Goal: Entertainment & Leisure: Consume media (video, audio)

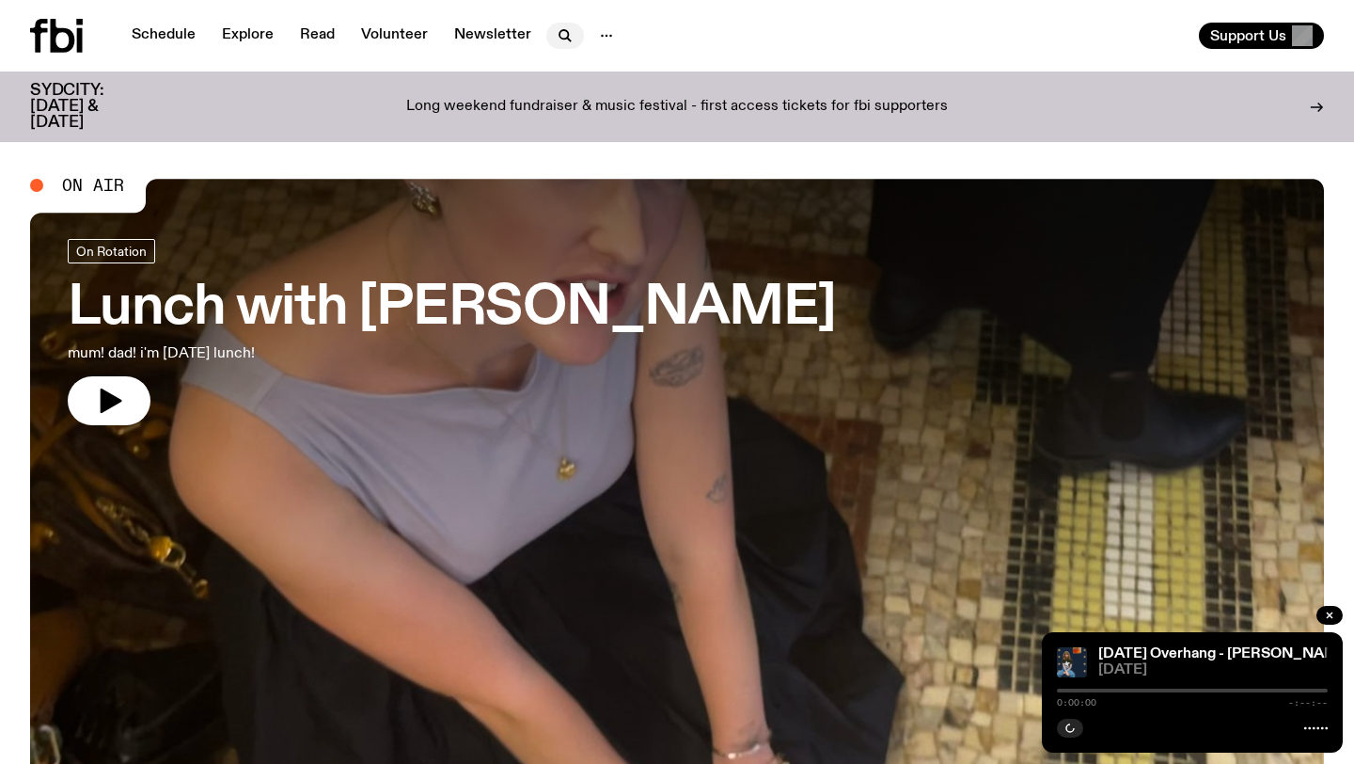
click at [561, 33] on icon "button" at bounding box center [563, 34] width 8 height 8
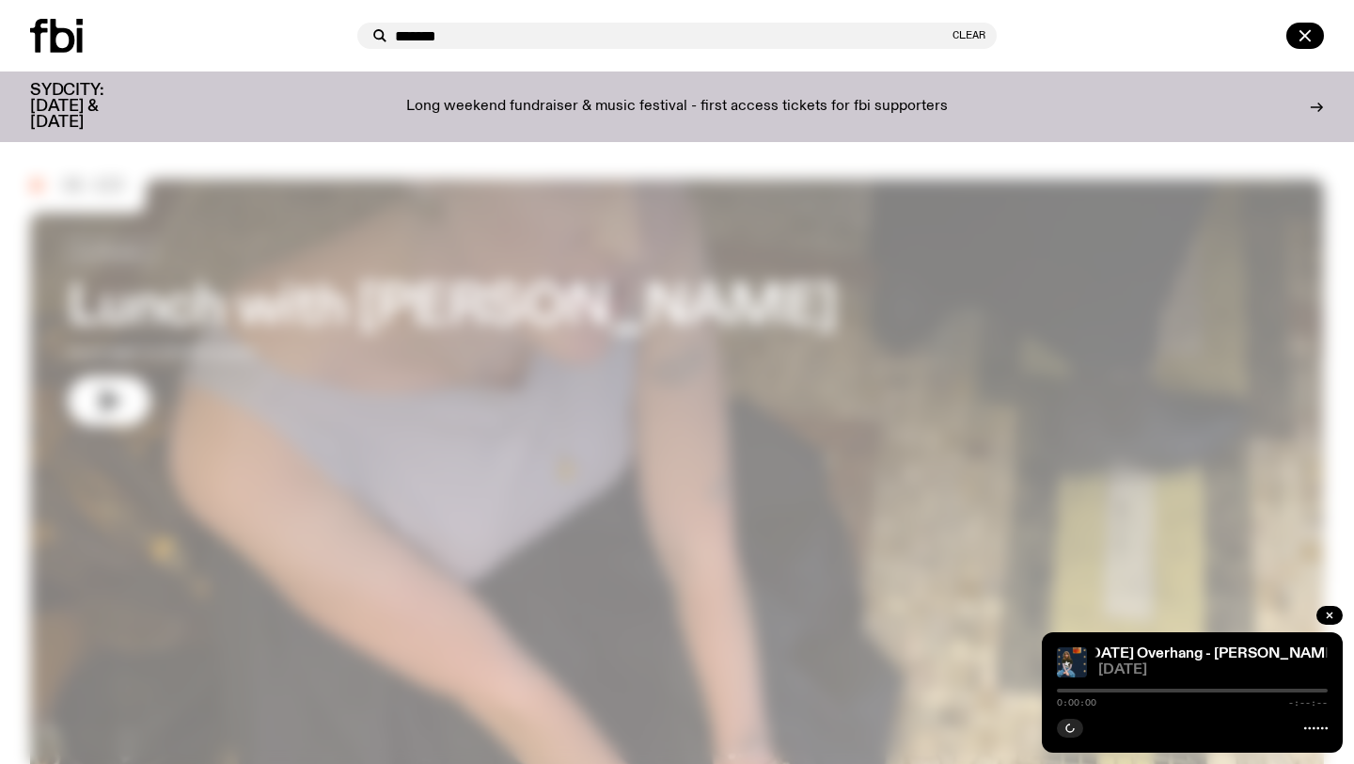
type input "*******"
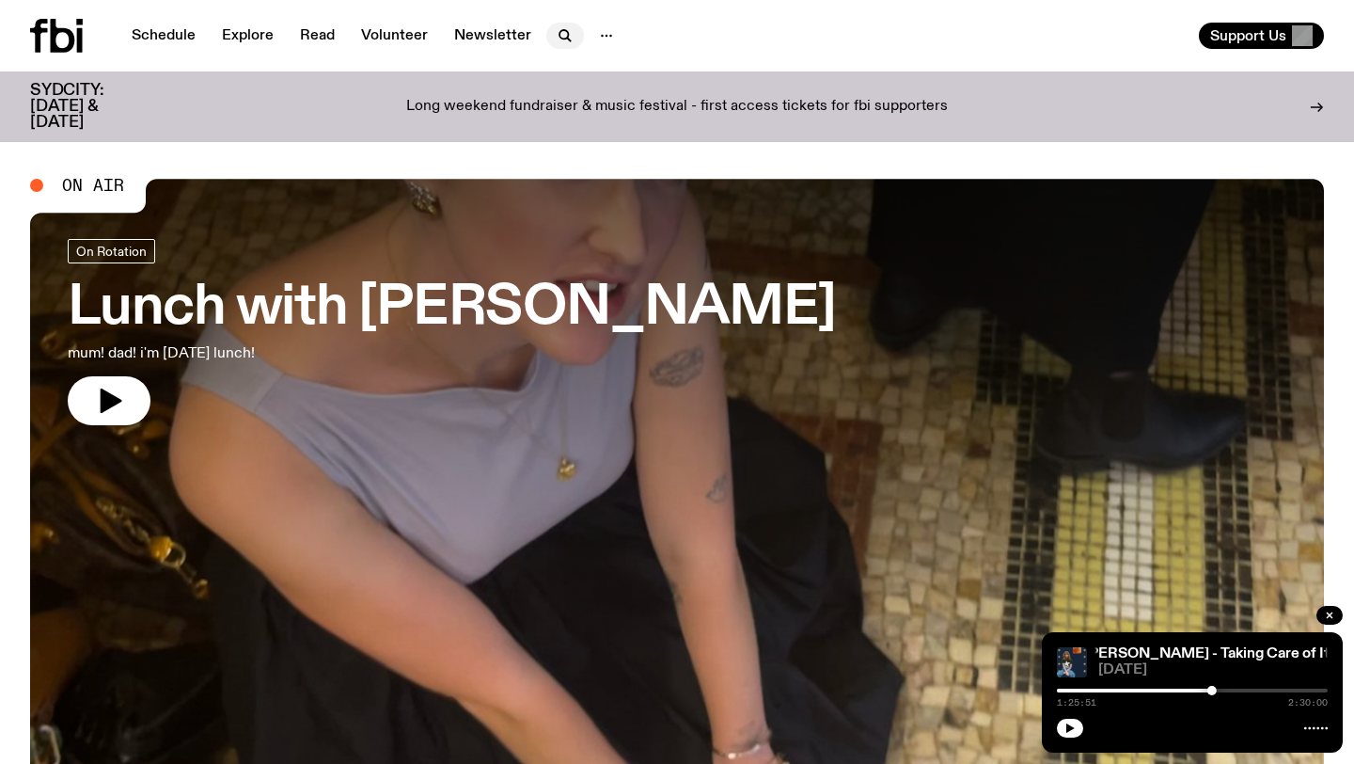
click at [557, 43] on icon "button" at bounding box center [565, 35] width 23 height 23
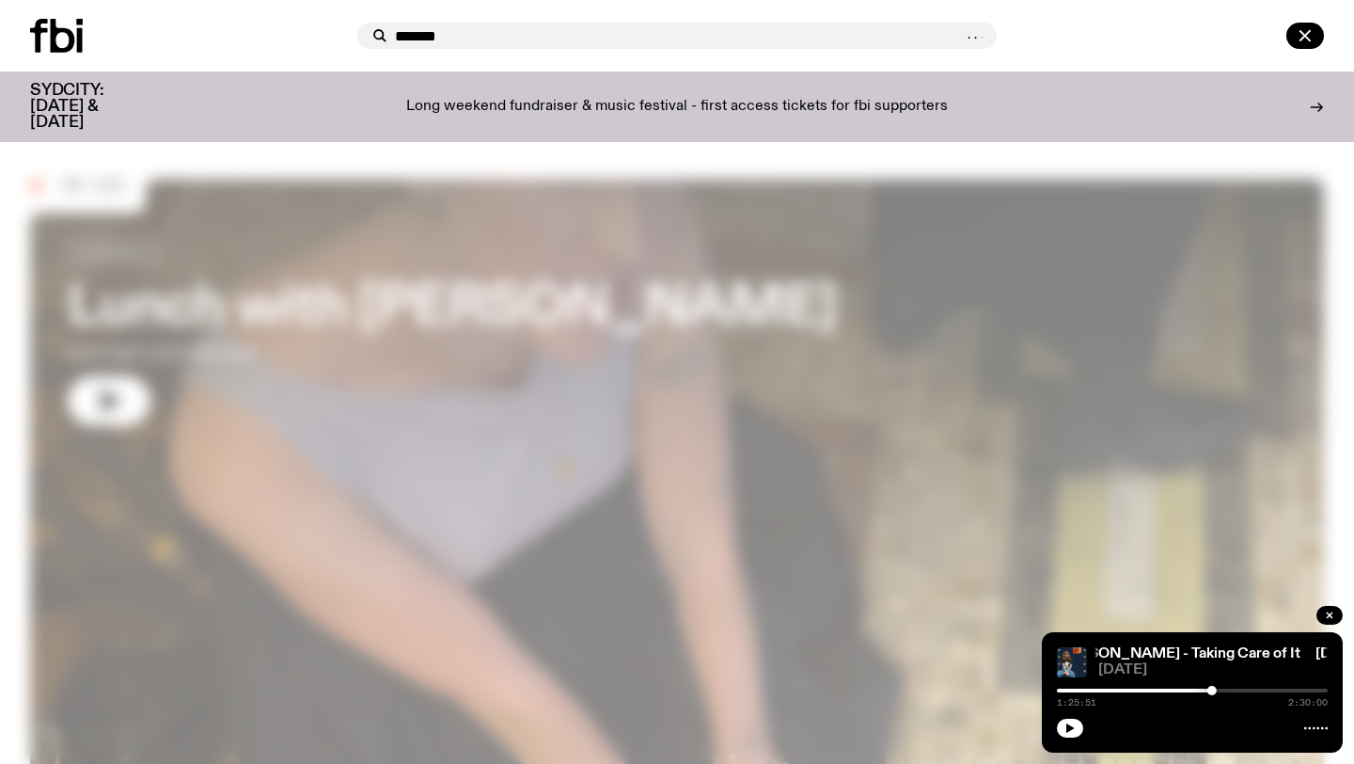
type input "*******"
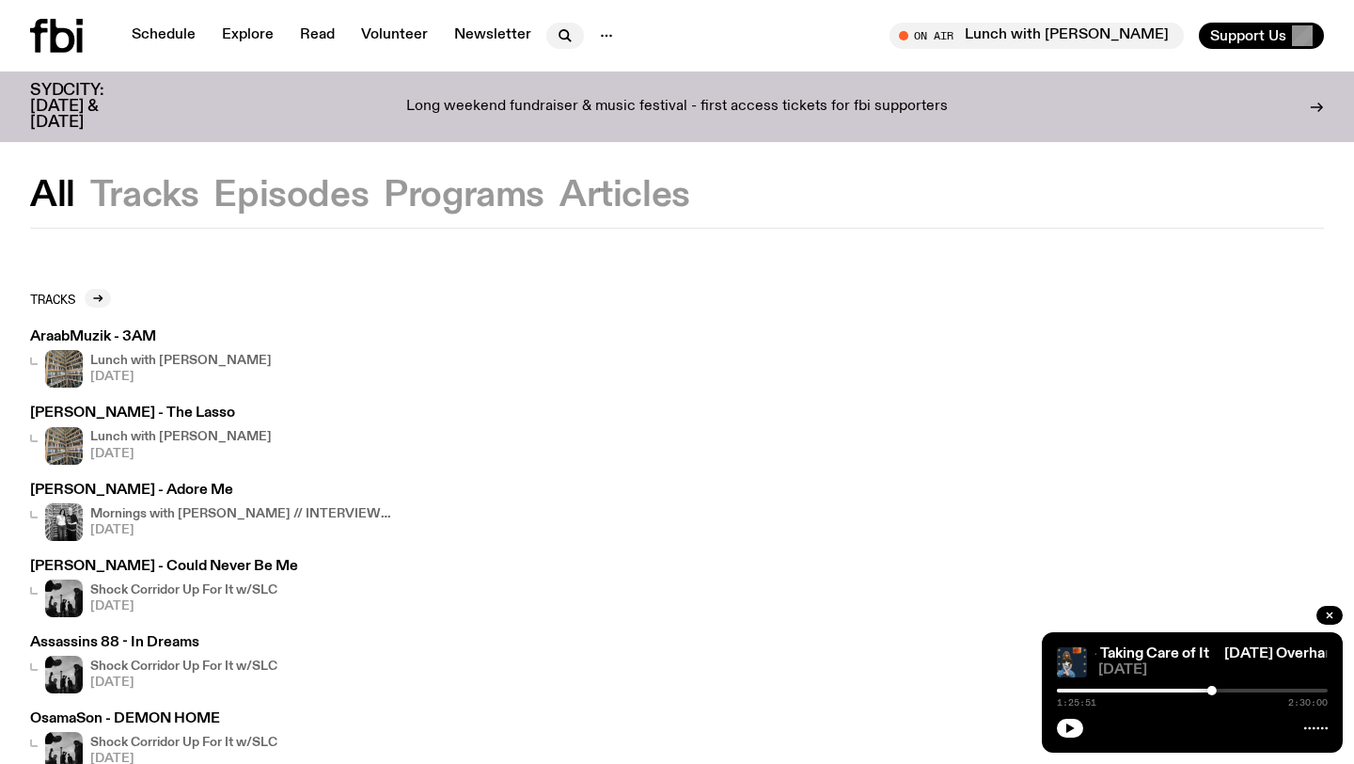
click at [569, 37] on icon "button" at bounding box center [565, 35] width 23 height 23
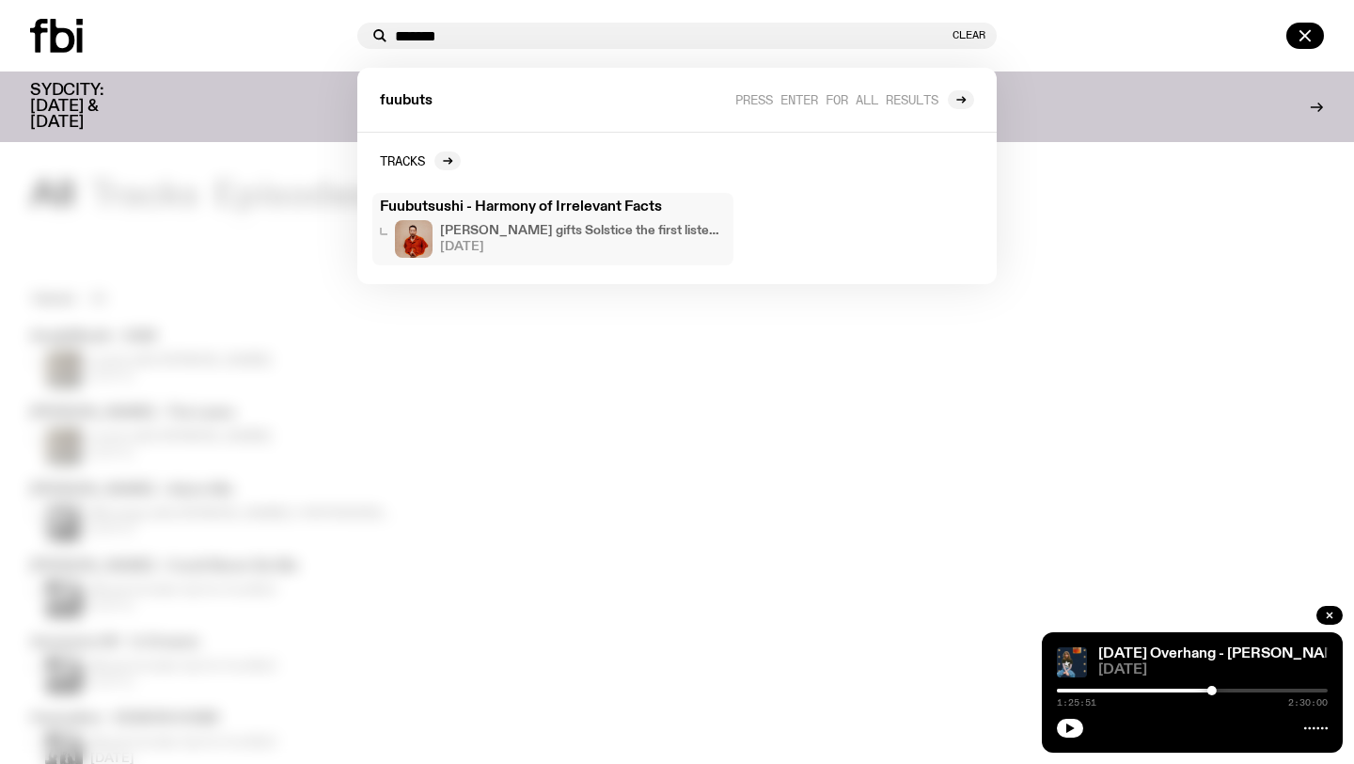
type input "*******"
click at [619, 209] on h3 "Fuubutsushi - Harmony of Irrelevant Facts" at bounding box center [553, 207] width 346 height 14
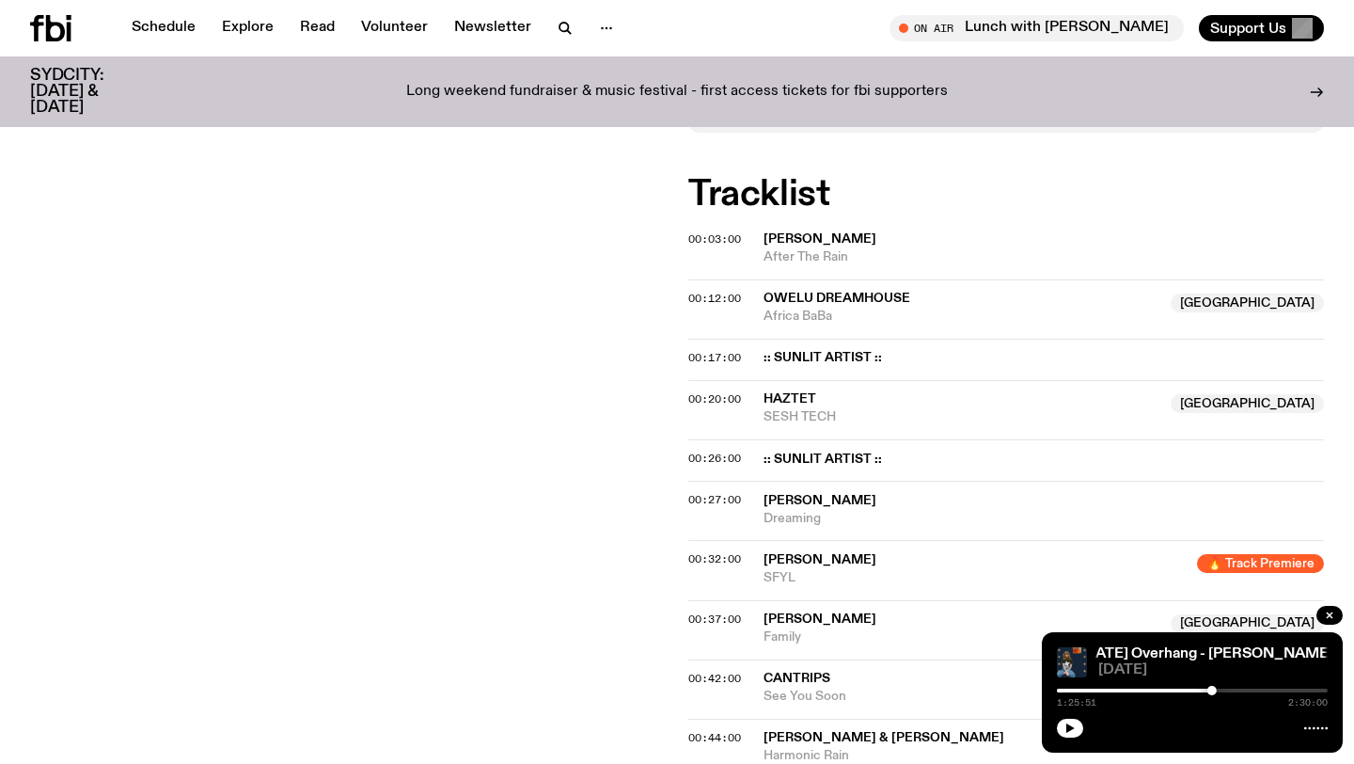
scroll to position [736, 0]
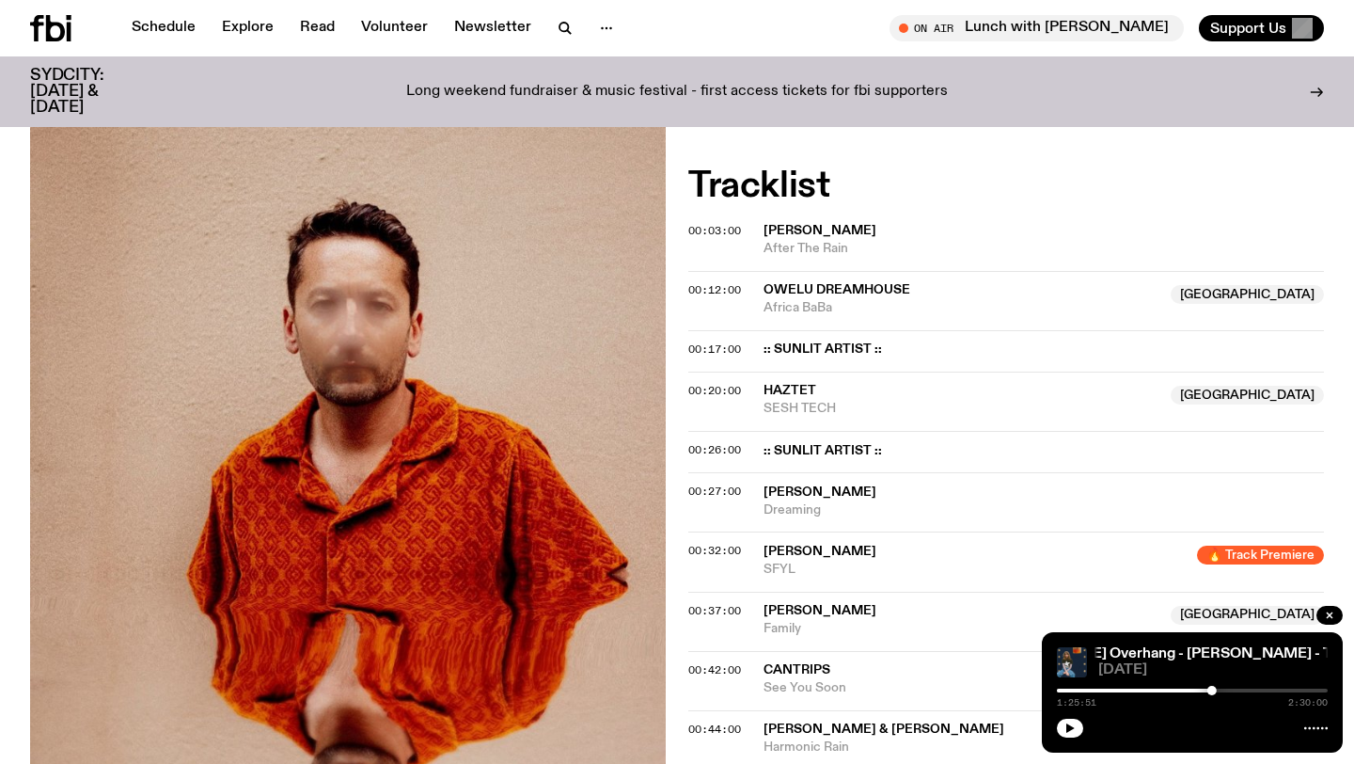
click at [918, 228] on span "Cole Pulice" at bounding box center [1044, 231] width 560 height 18
click at [686, 231] on div "Aired on 05.05.25 , 9:00pm Specialist Jazz Neo-Soul Ambient Instrumental Naarm'…" at bounding box center [677, 731] width 1354 height 1700
click at [679, 229] on div "Aired on 05.05.25 , 9:00pm Specialist Jazz Neo-Soul Ambient Instrumental Naarm'…" at bounding box center [677, 731] width 1354 height 1700
click at [698, 228] on span "00:03:00" at bounding box center [714, 230] width 53 height 15
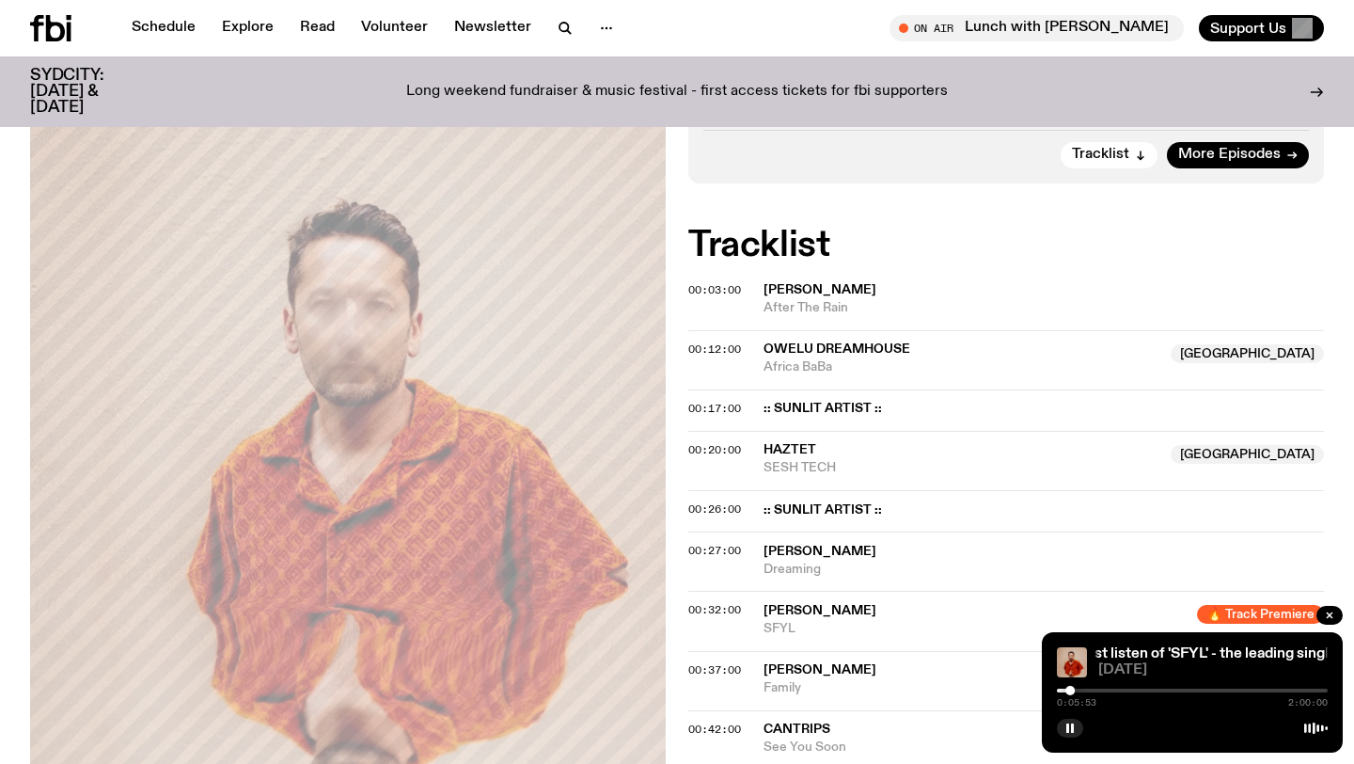
scroll to position [639, 0]
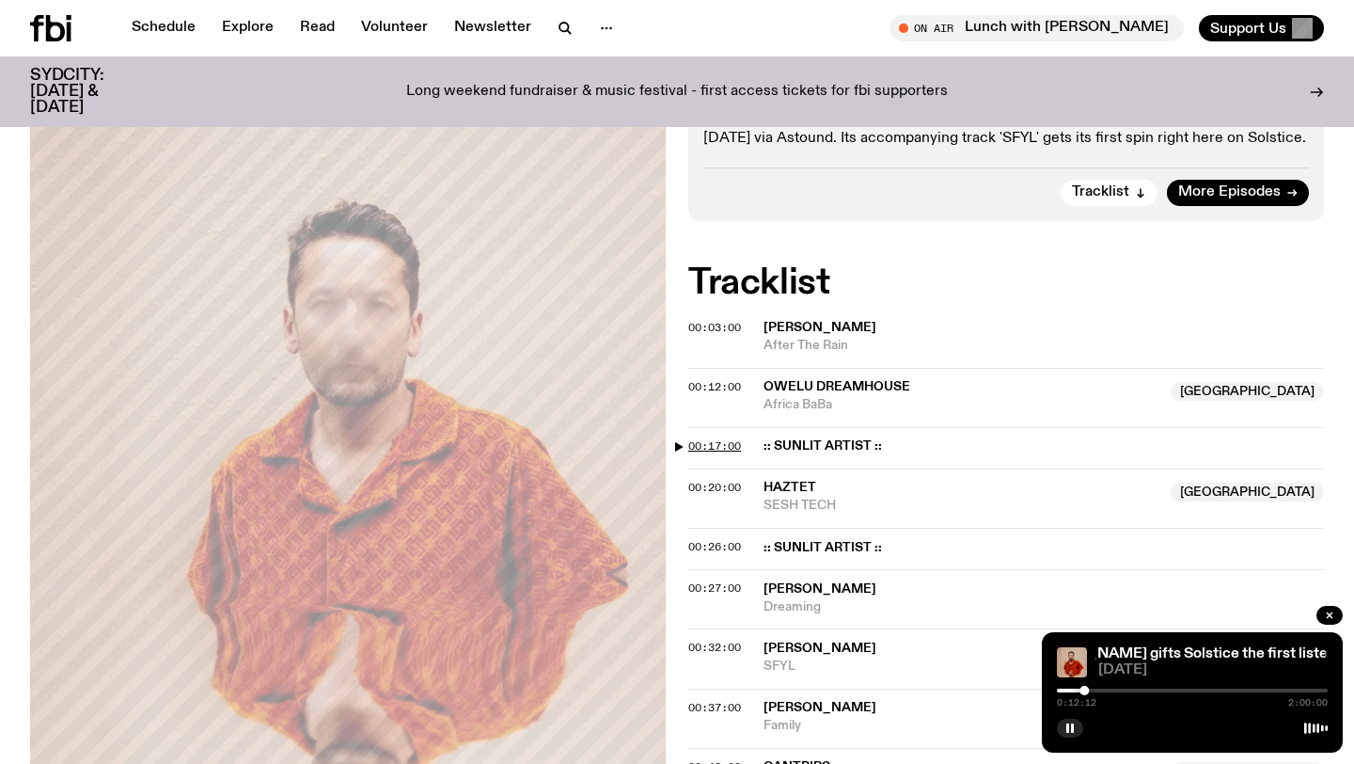
click at [728, 442] on span "00:17:00" at bounding box center [714, 445] width 53 height 15
click at [724, 484] on span "00:20:00" at bounding box center [714, 487] width 53 height 15
click at [718, 489] on span "00:20:00" at bounding box center [714, 487] width 53 height 15
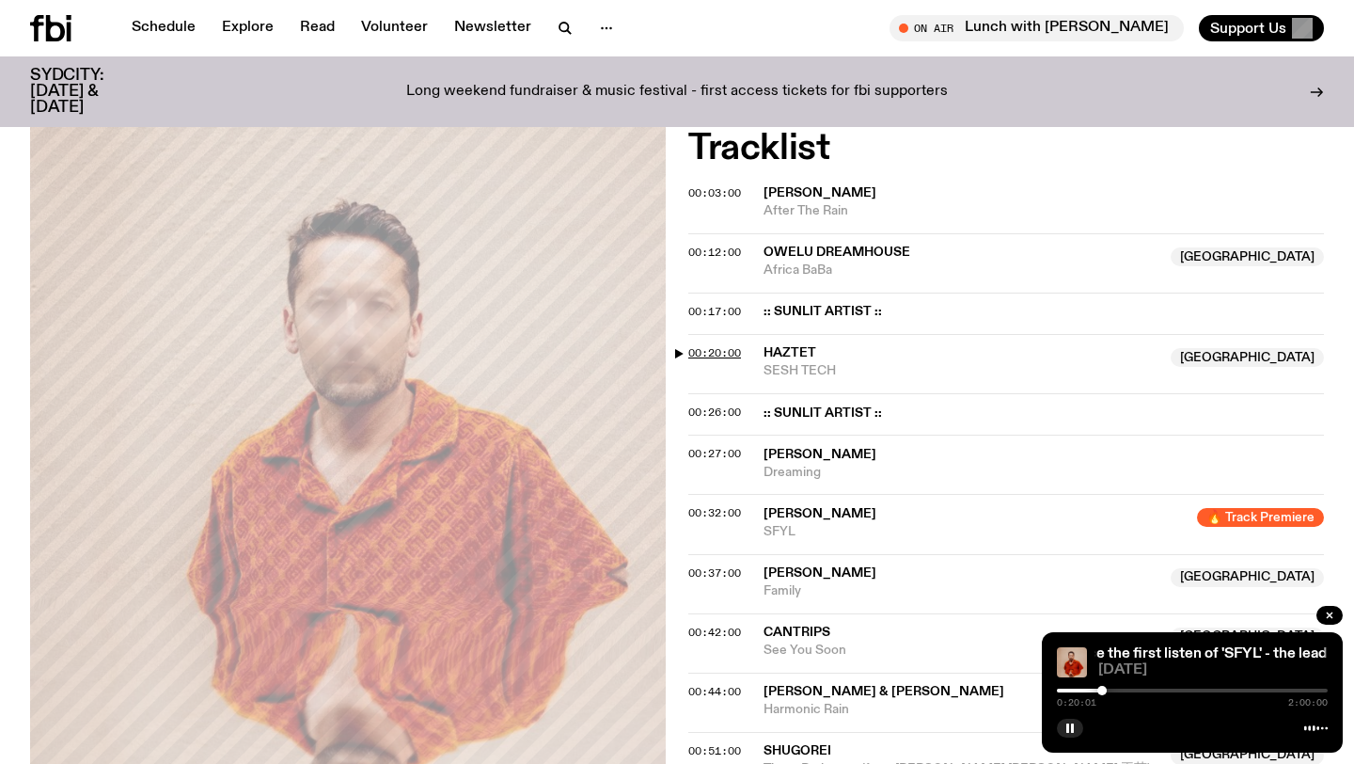
scroll to position [776, 0]
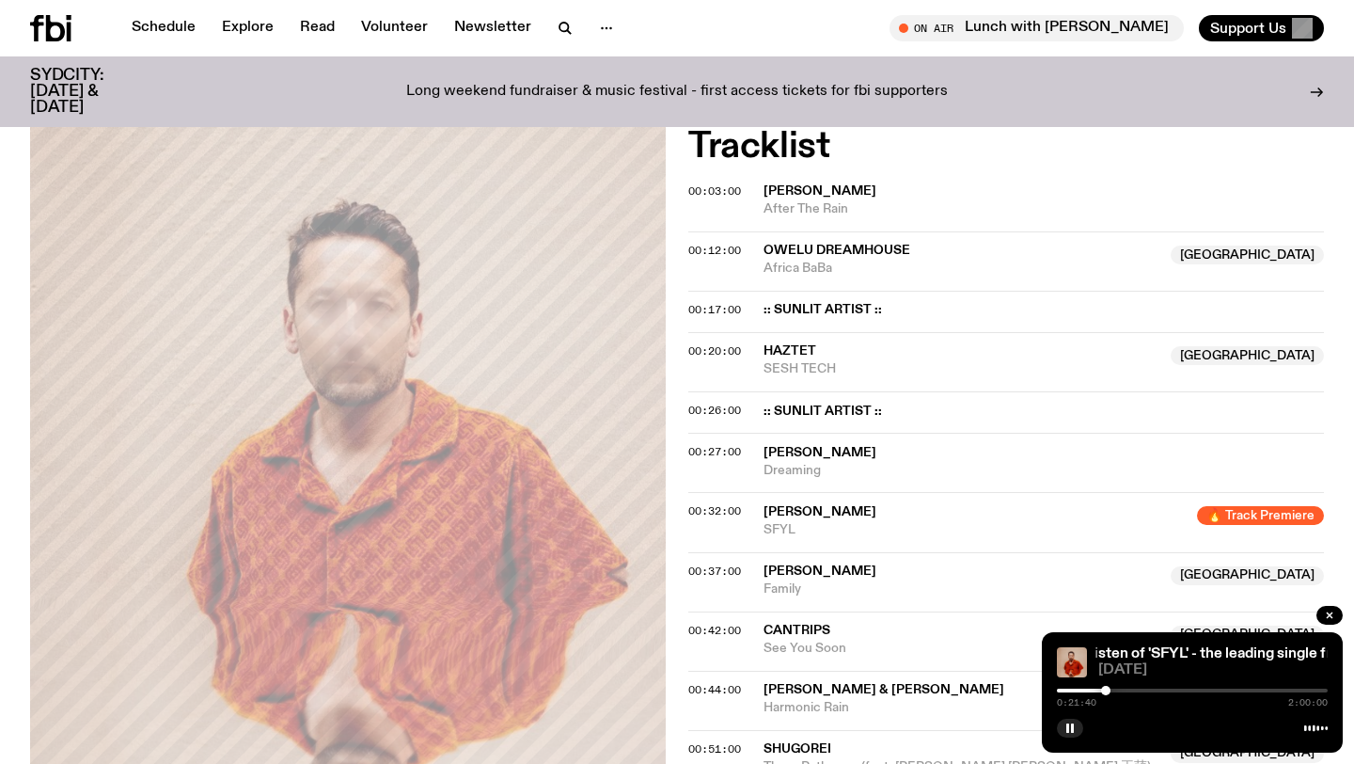
click at [1106, 691] on div at bounding box center [1105, 689] width 9 height 9
click at [1110, 691] on div at bounding box center [1192, 690] width 271 height 4
click at [707, 454] on span "00:27:00" at bounding box center [714, 451] width 53 height 15
click at [1120, 693] on div at bounding box center [1119, 689] width 9 height 9
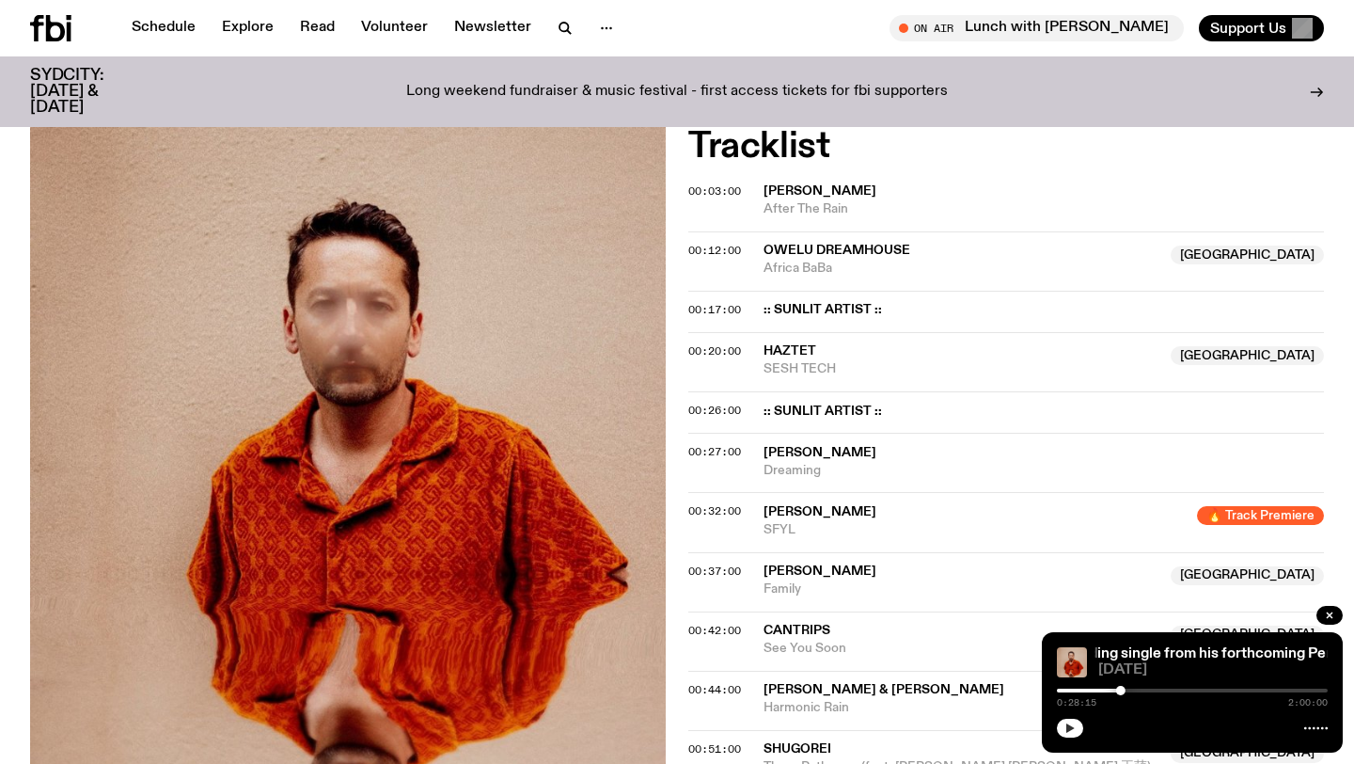
click at [1067, 725] on icon "button" at bounding box center [1070, 727] width 8 height 9
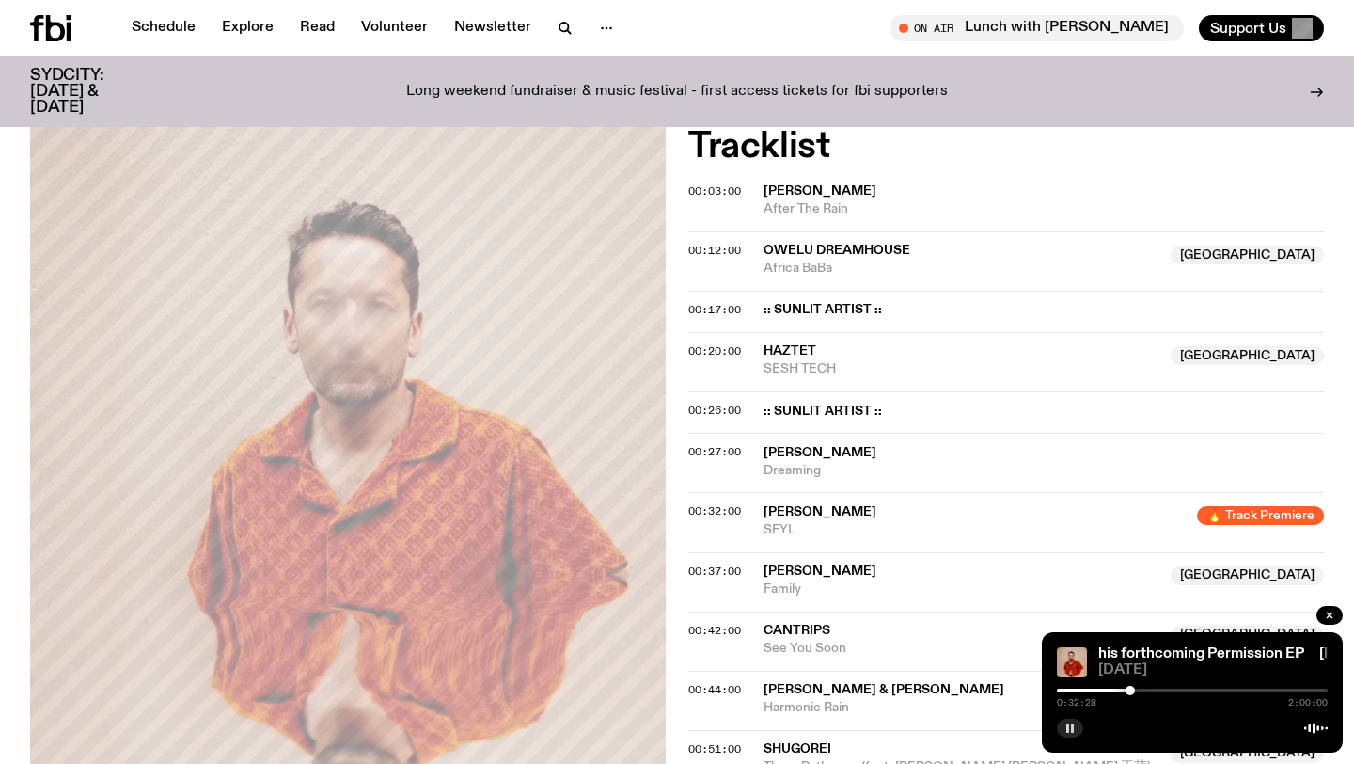
click at [803, 508] on span "Alex Watts" at bounding box center [820, 511] width 113 height 13
click at [728, 510] on span "00:32:00" at bounding box center [714, 510] width 53 height 15
click at [1138, 689] on div at bounding box center [1192, 690] width 271 height 4
click at [730, 568] on span "00:37:00" at bounding box center [714, 570] width 53 height 15
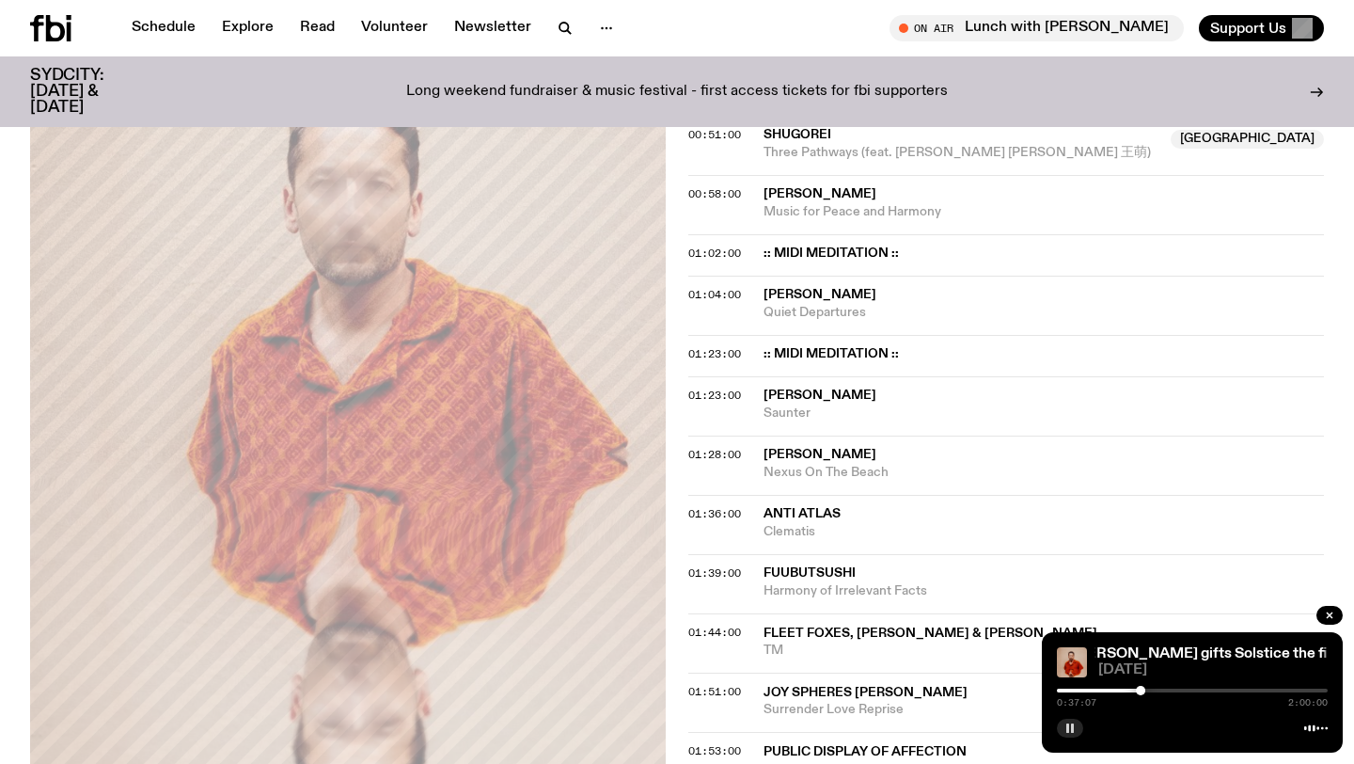
scroll to position [1362, 0]
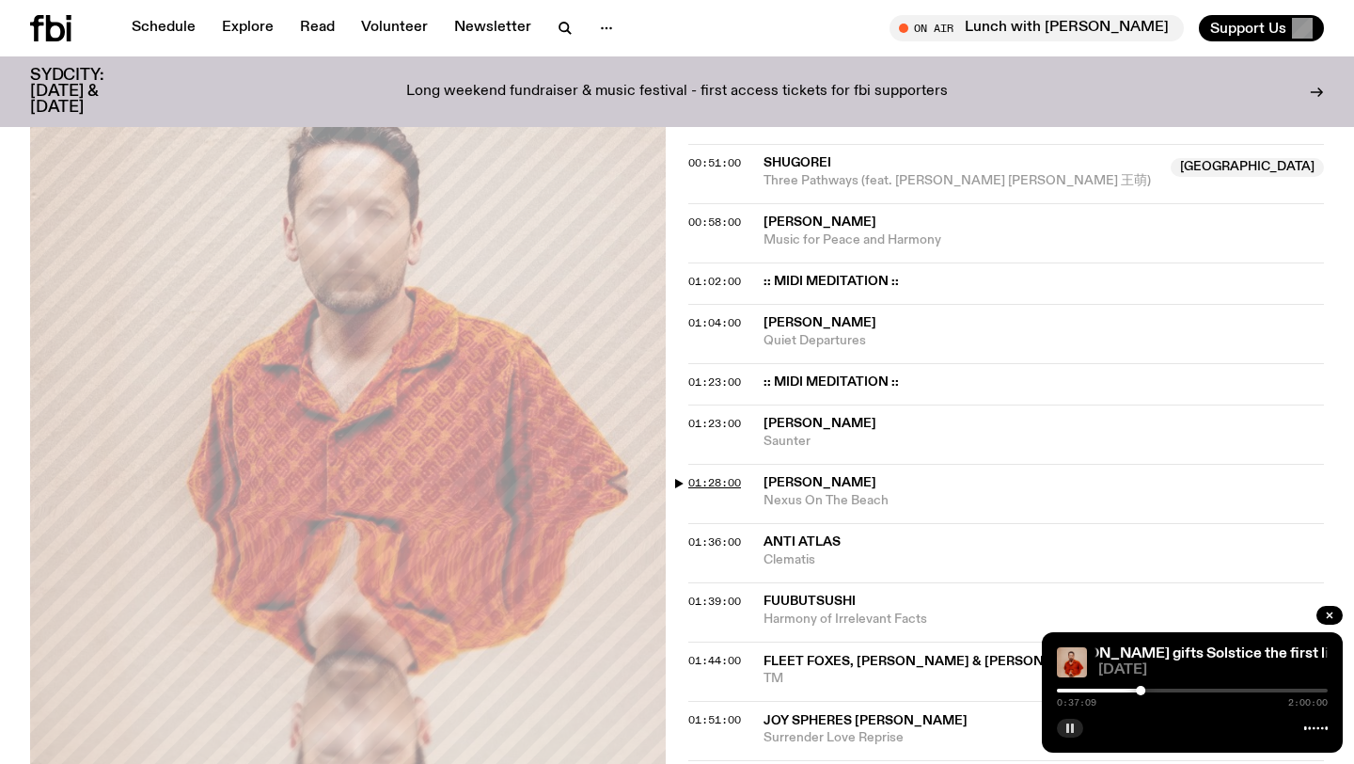
click at [709, 480] on span "01:28:00" at bounding box center [714, 482] width 53 height 15
click at [720, 323] on span "01:04:00" at bounding box center [714, 322] width 53 height 15
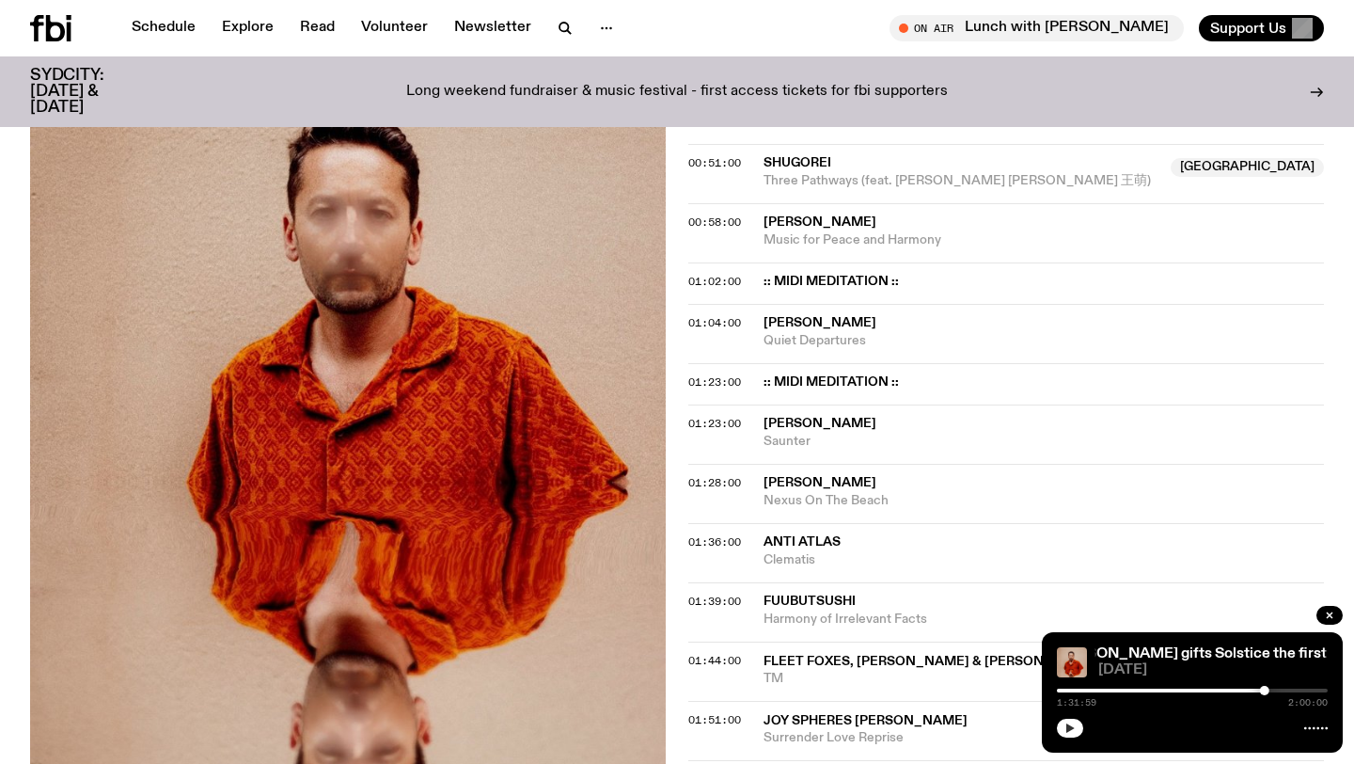
click at [1063, 730] on button "button" at bounding box center [1070, 727] width 26 height 19
click at [1057, 718] on button "button" at bounding box center [1070, 727] width 26 height 19
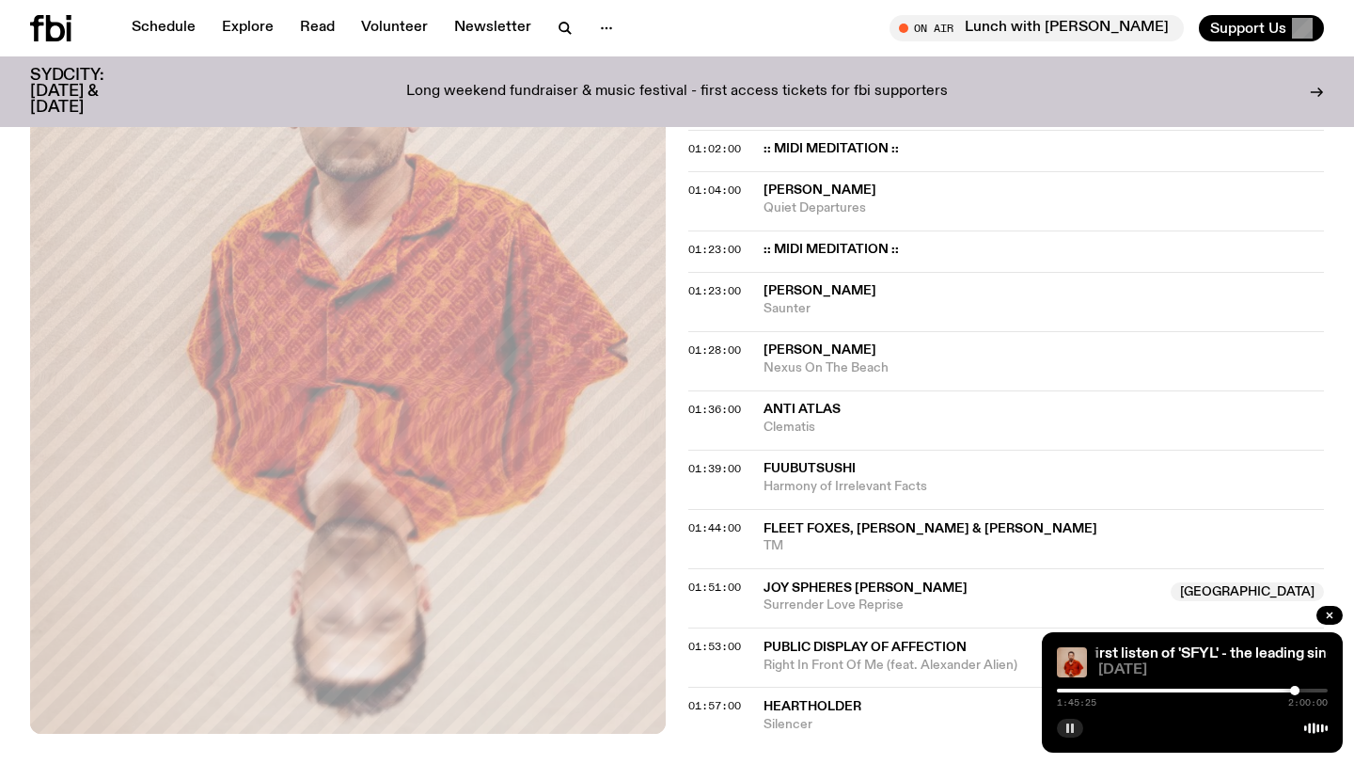
scroll to position [1495, 0]
click at [831, 580] on span "Joy Spheres Rees" at bounding box center [866, 586] width 204 height 13
click at [736, 588] on span "01:51:00" at bounding box center [714, 585] width 53 height 15
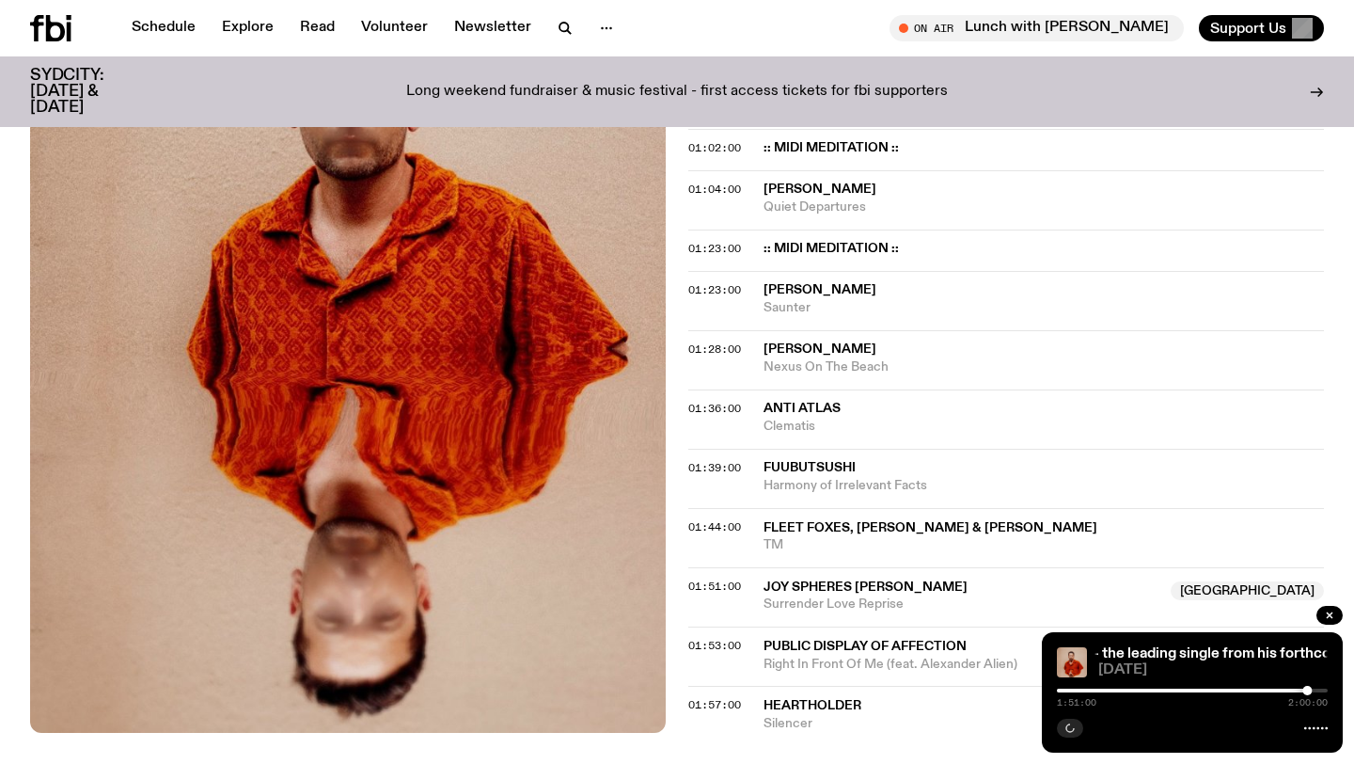
click at [799, 586] on span "Joy Spheres Rees" at bounding box center [866, 586] width 204 height 13
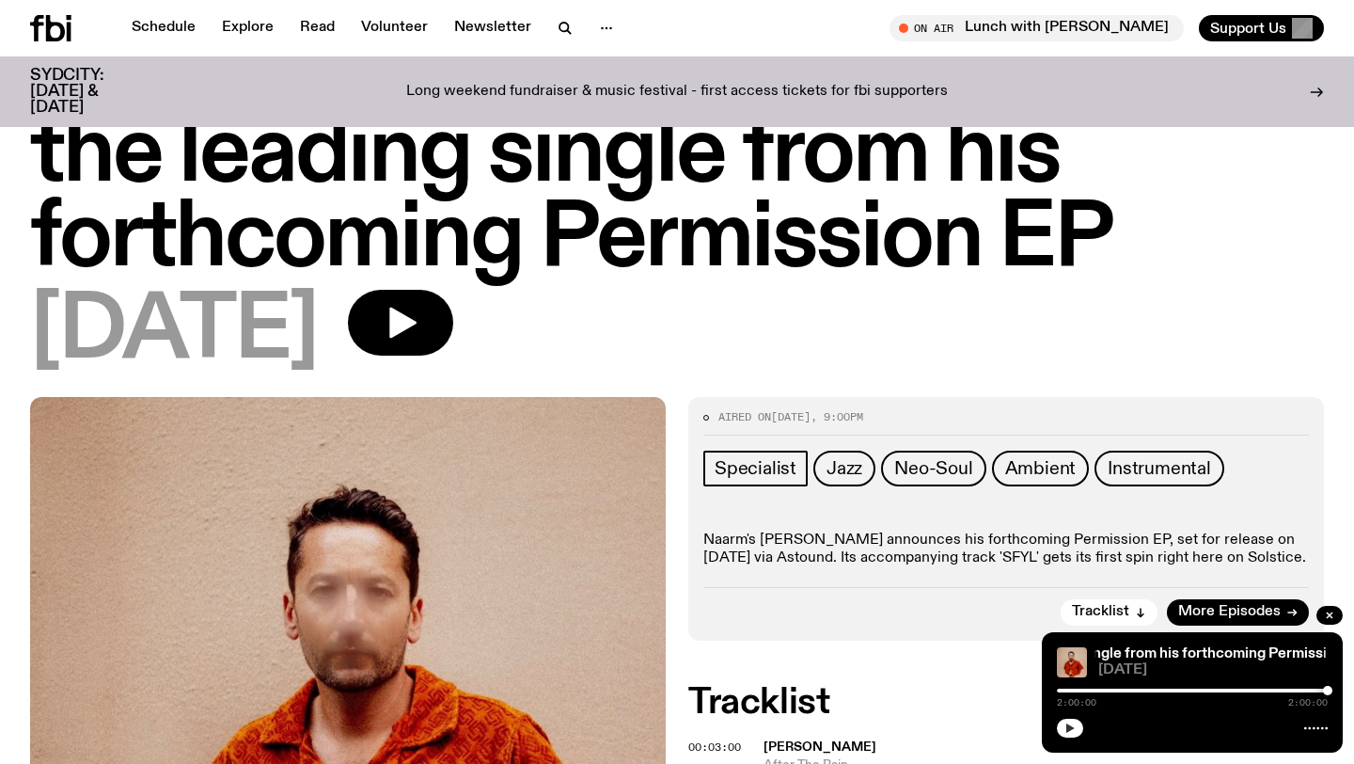
scroll to position [226, 0]
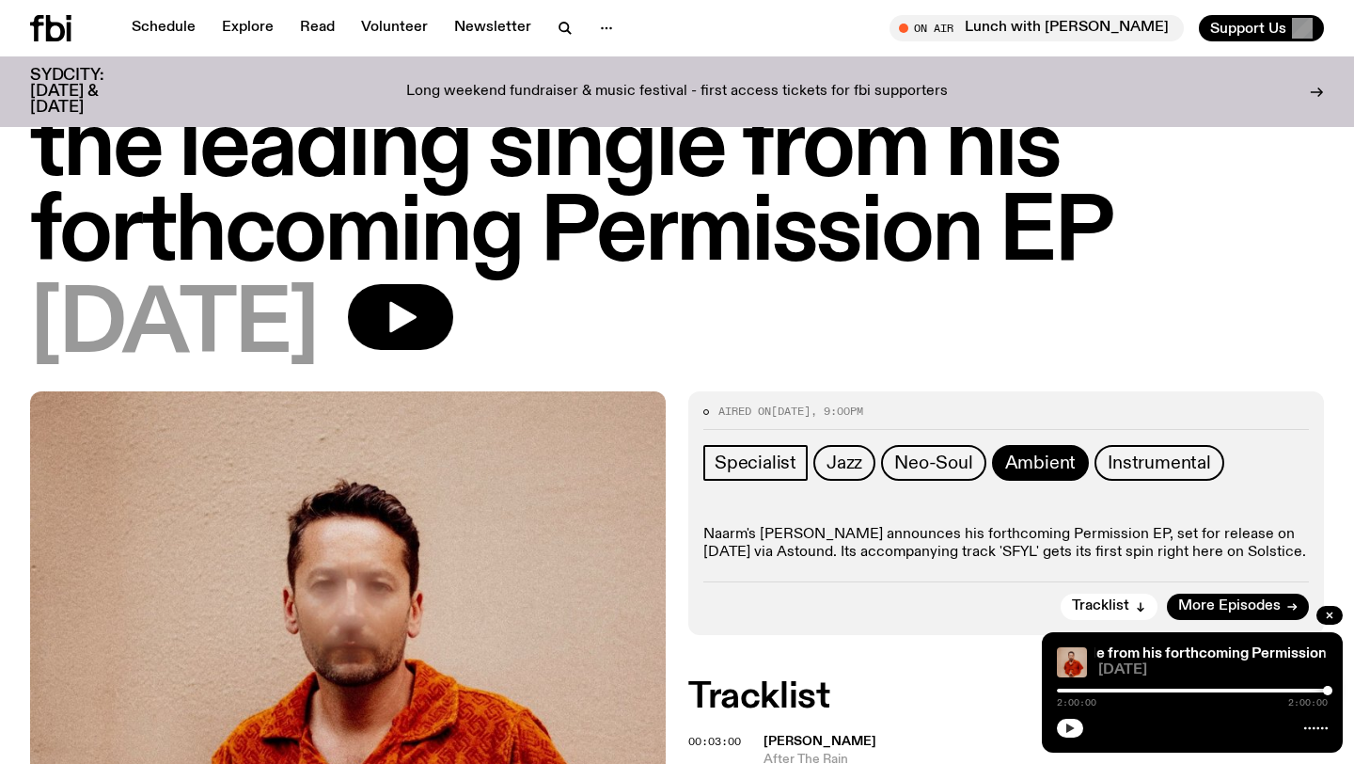
click at [1032, 455] on span "Ambient" at bounding box center [1040, 462] width 71 height 21
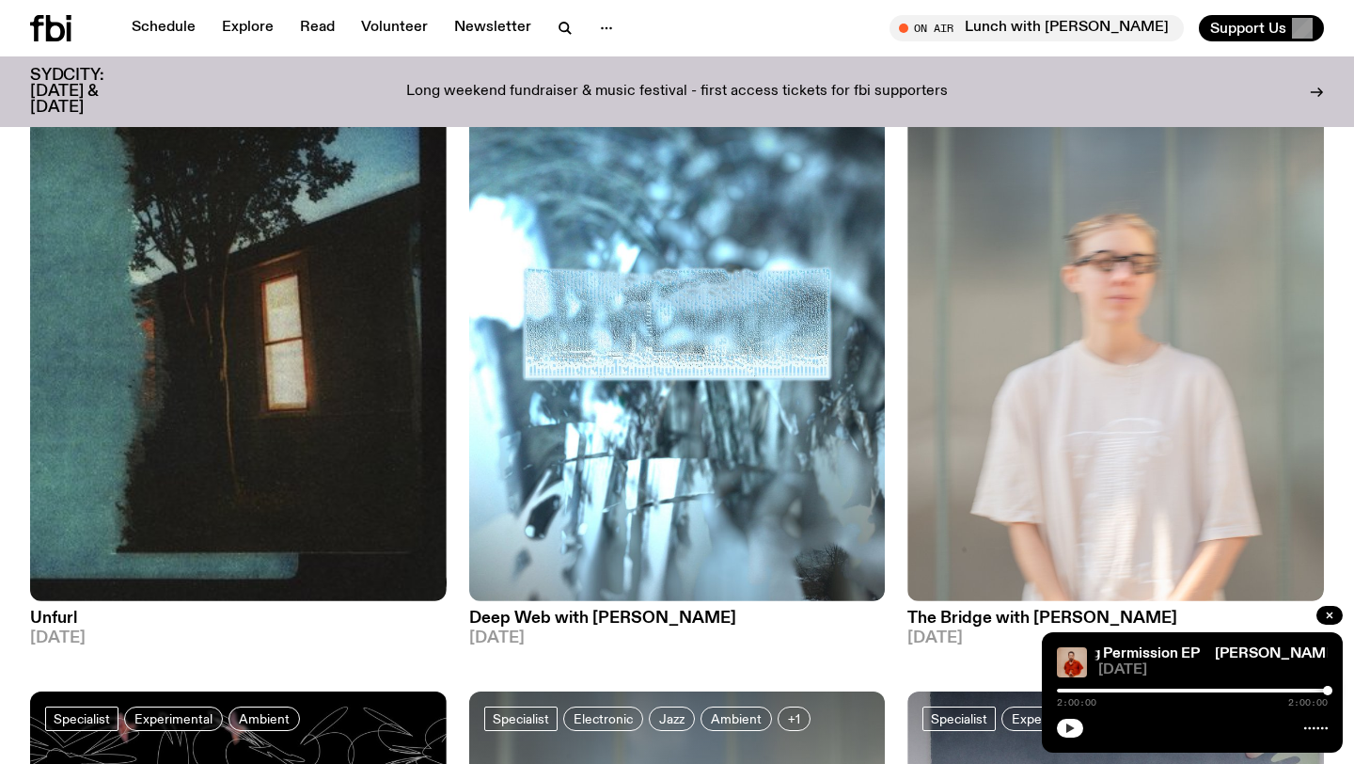
scroll to position [879, 0]
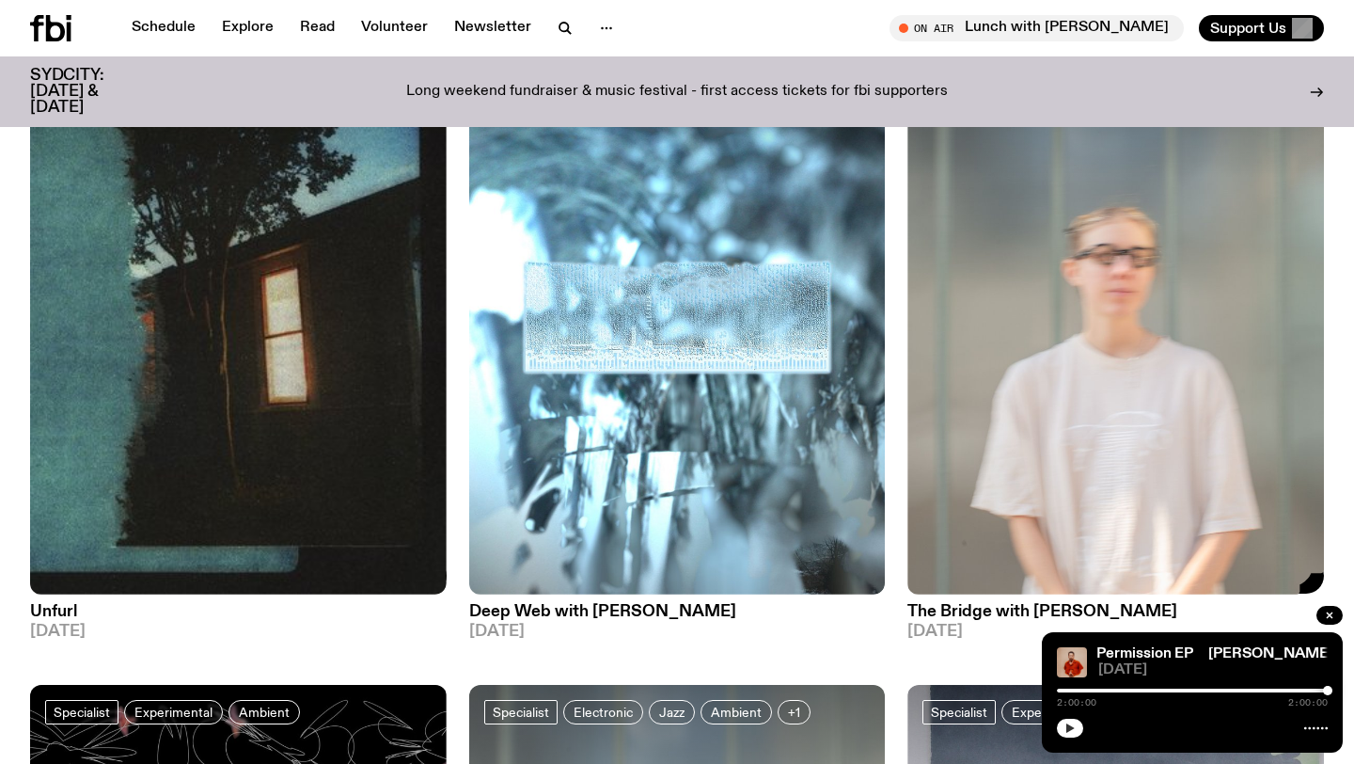
click at [1100, 412] on img at bounding box center [1115, 316] width 417 height 555
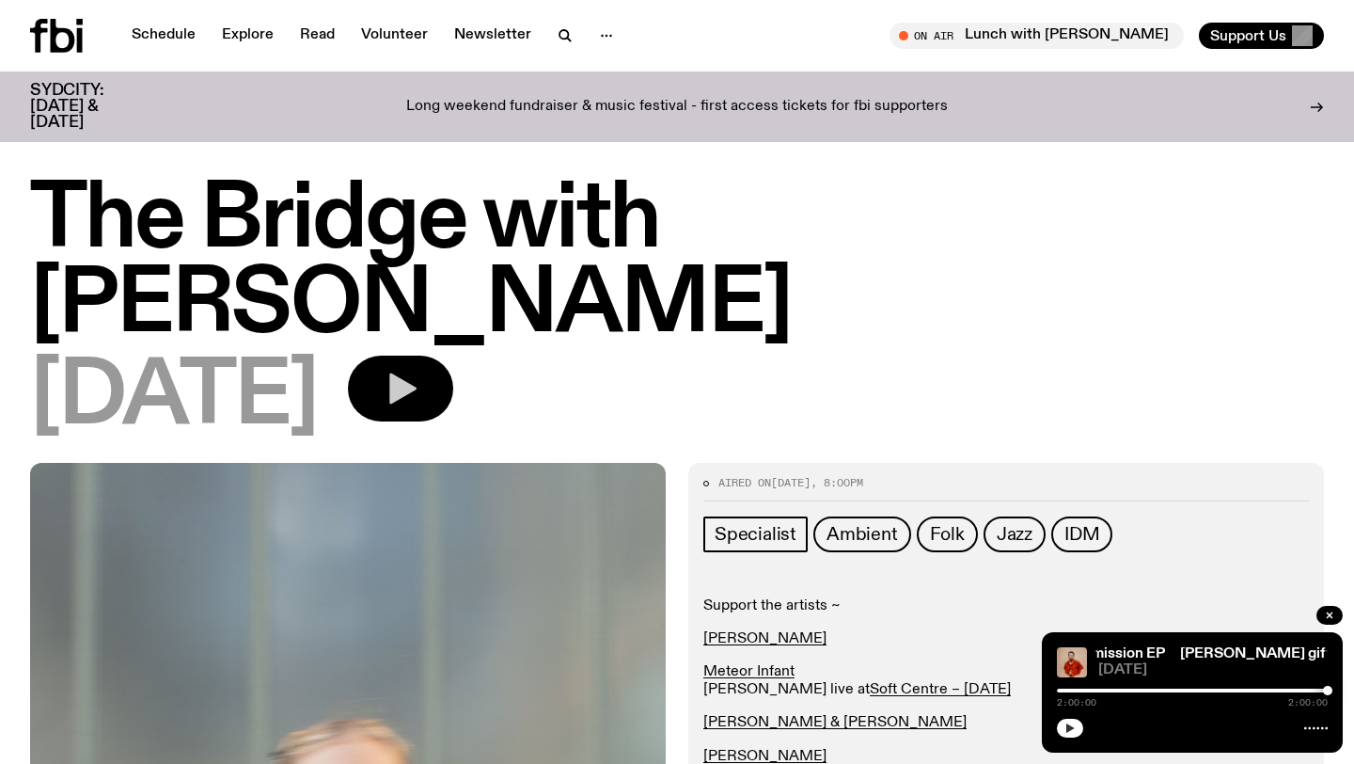
click at [453, 394] on button "button" at bounding box center [400, 388] width 105 height 66
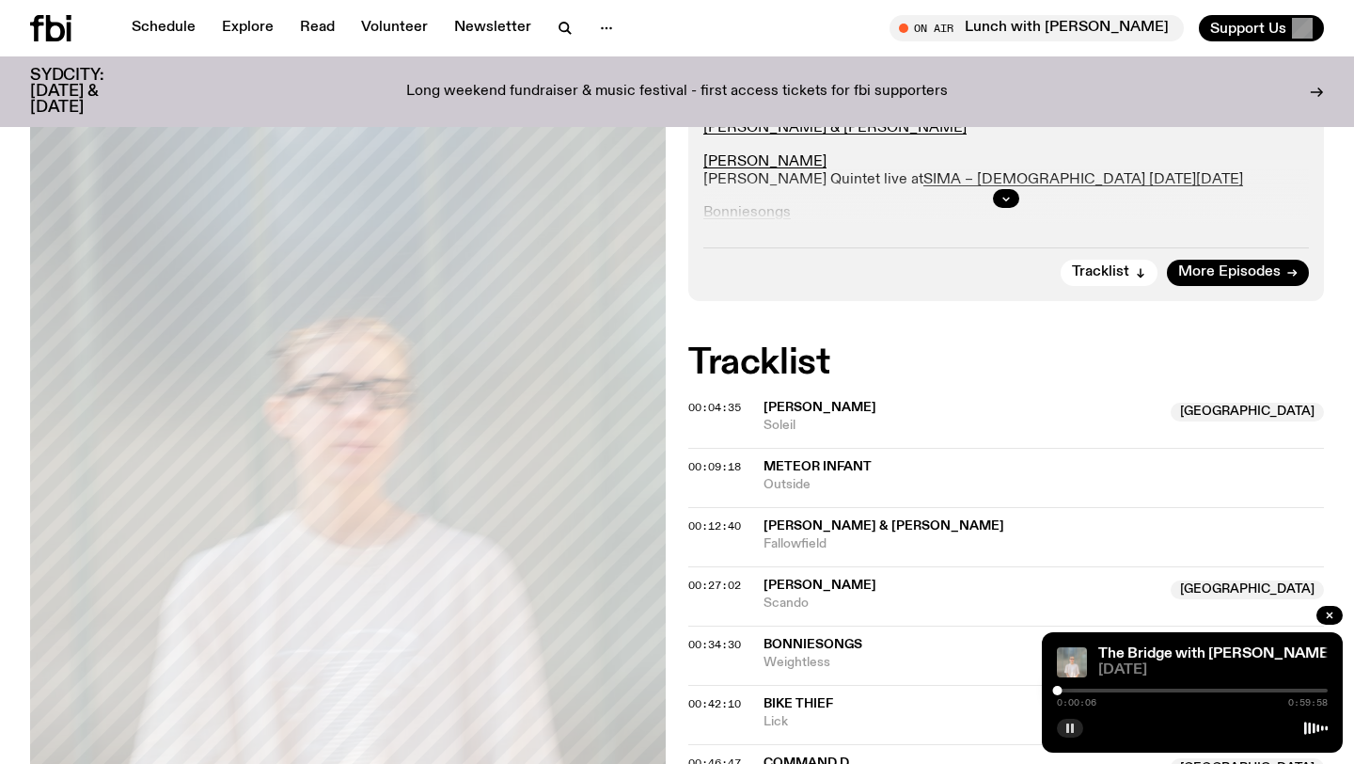
scroll to position [578, 0]
click at [701, 403] on span "00:04:35" at bounding box center [714, 408] width 53 height 15
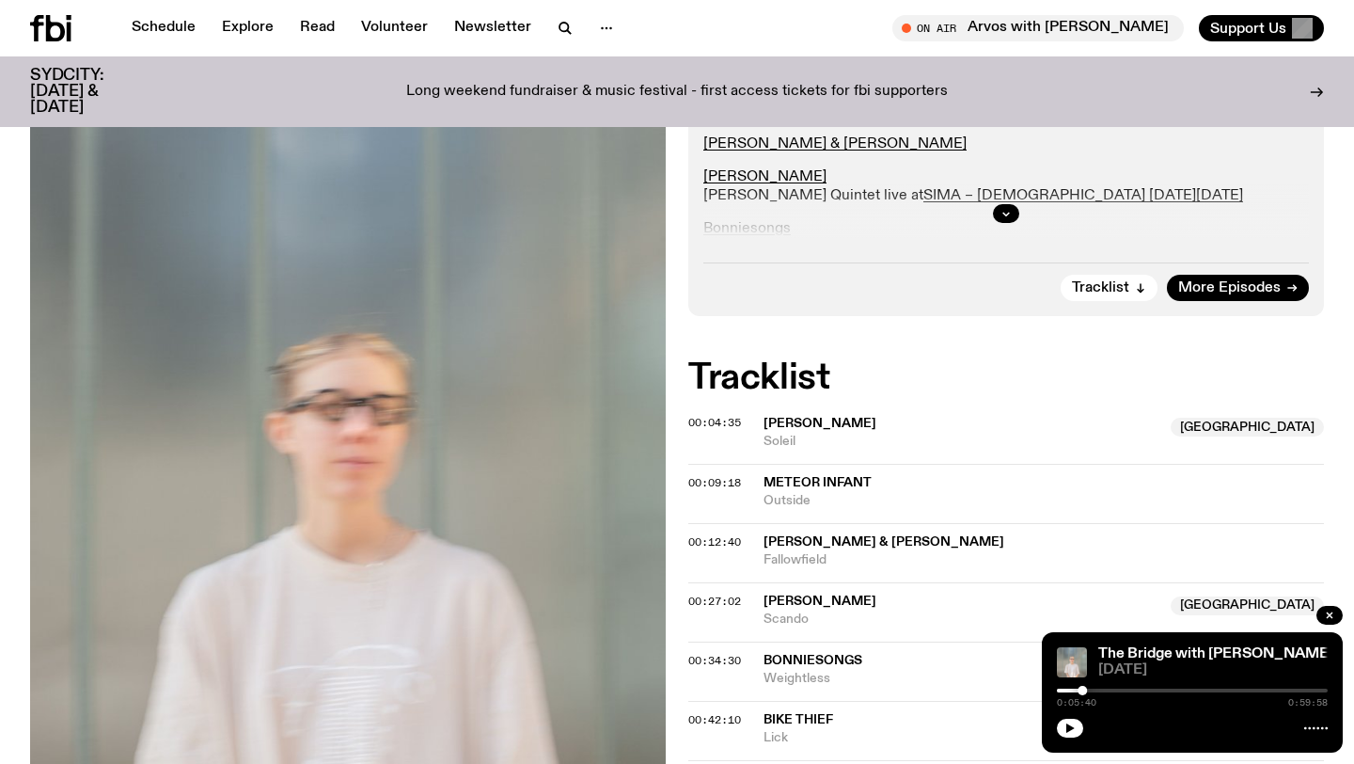
scroll to position [563, 0]
click at [1071, 722] on icon "button" at bounding box center [1069, 727] width 11 height 11
click at [1072, 731] on icon "button" at bounding box center [1069, 727] width 11 height 11
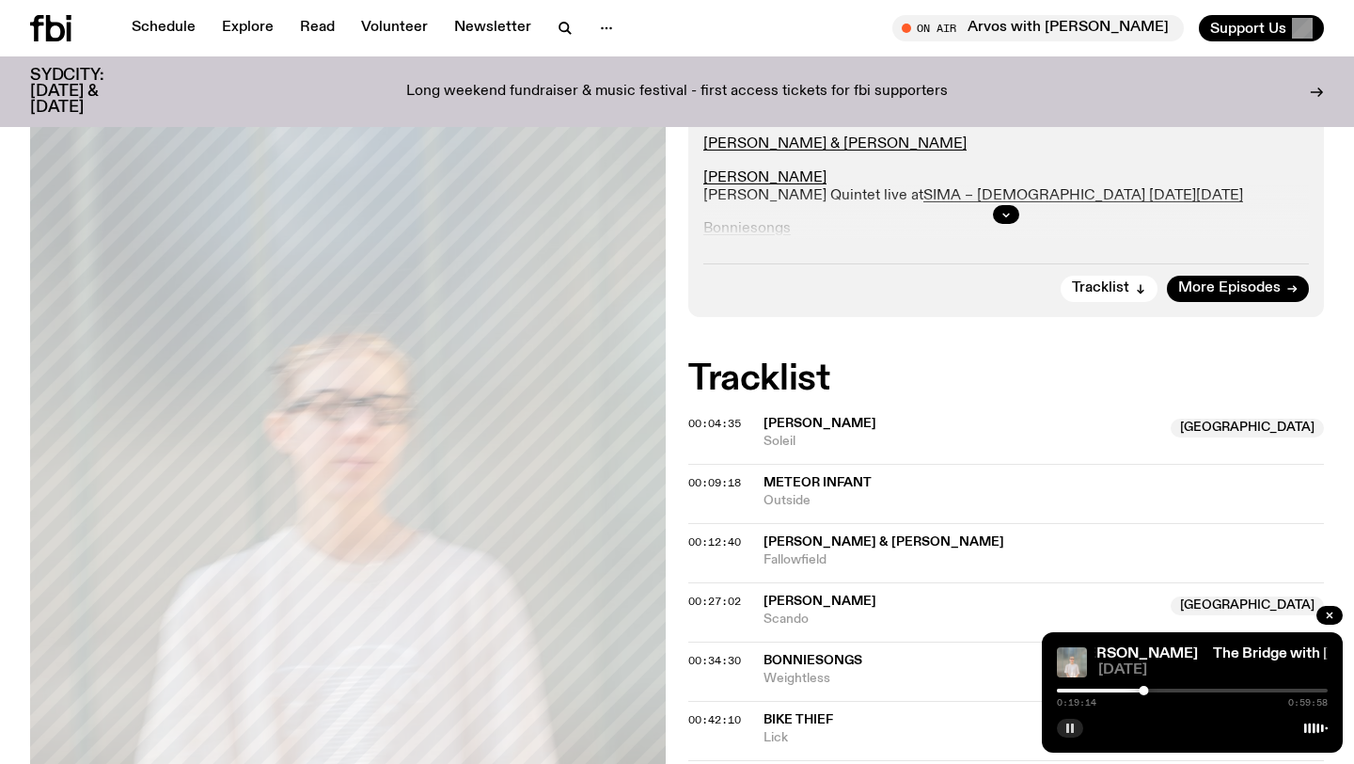
click at [1146, 689] on div at bounding box center [1143, 689] width 9 height 9
click at [1150, 690] on div at bounding box center [1145, 689] width 9 height 9
click at [1157, 691] on div at bounding box center [1192, 690] width 271 height 4
click at [1137, 690] on div at bounding box center [1022, 690] width 271 height 4
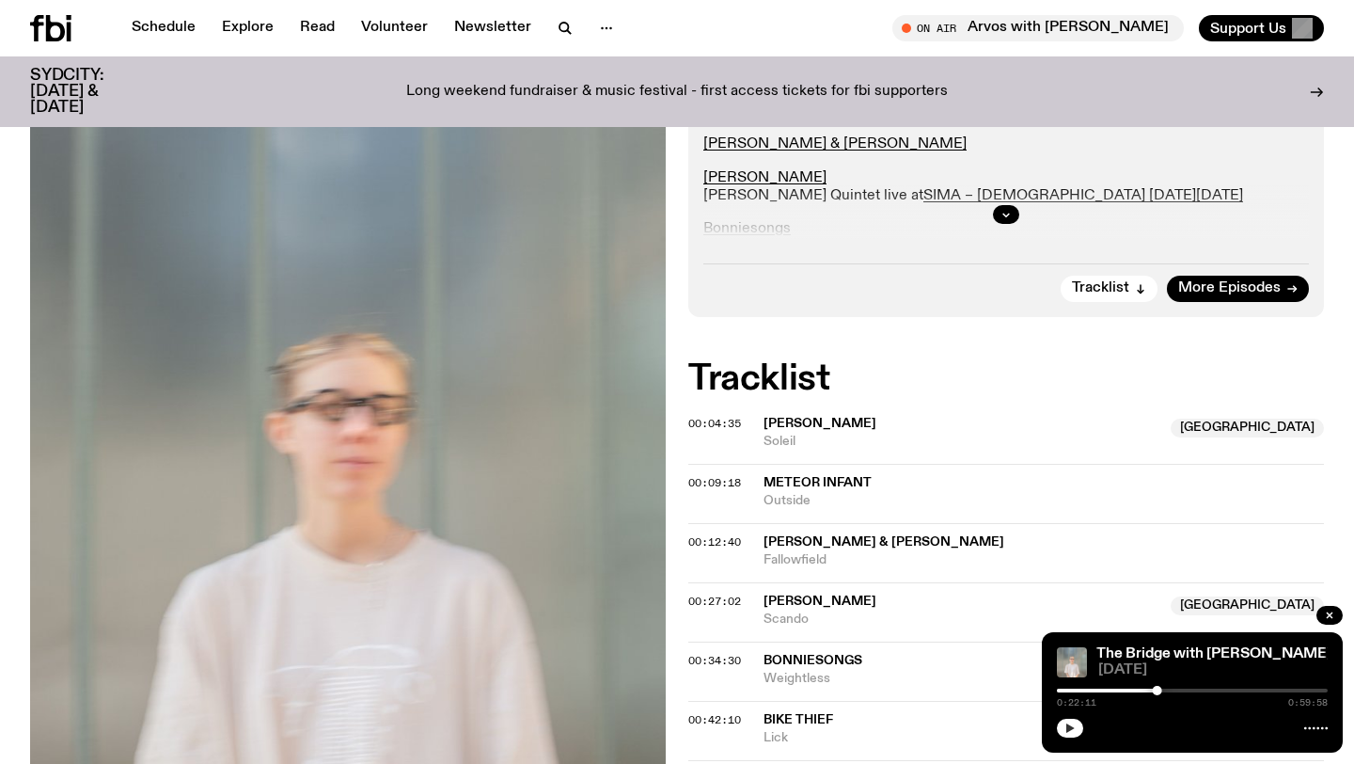
click at [1071, 724] on icon "button" at bounding box center [1069, 727] width 11 height 11
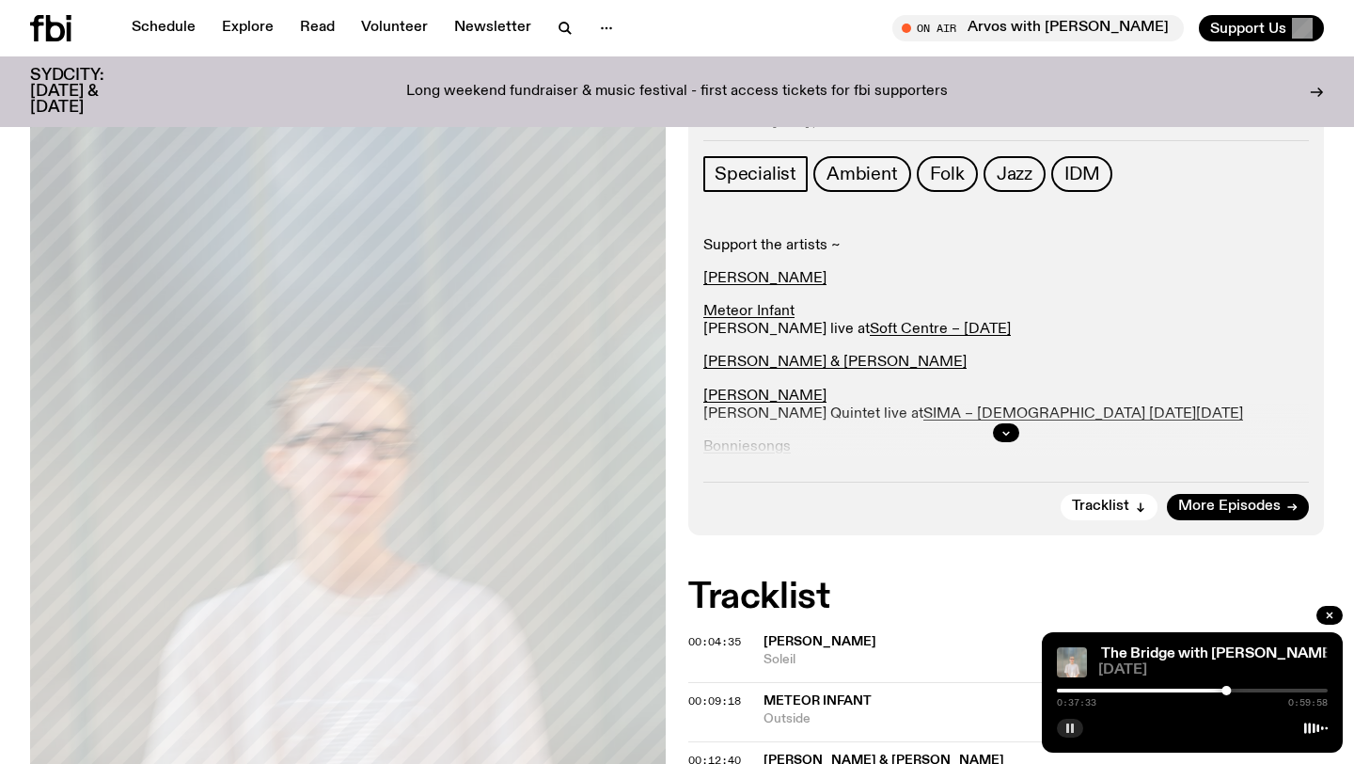
scroll to position [330, 0]
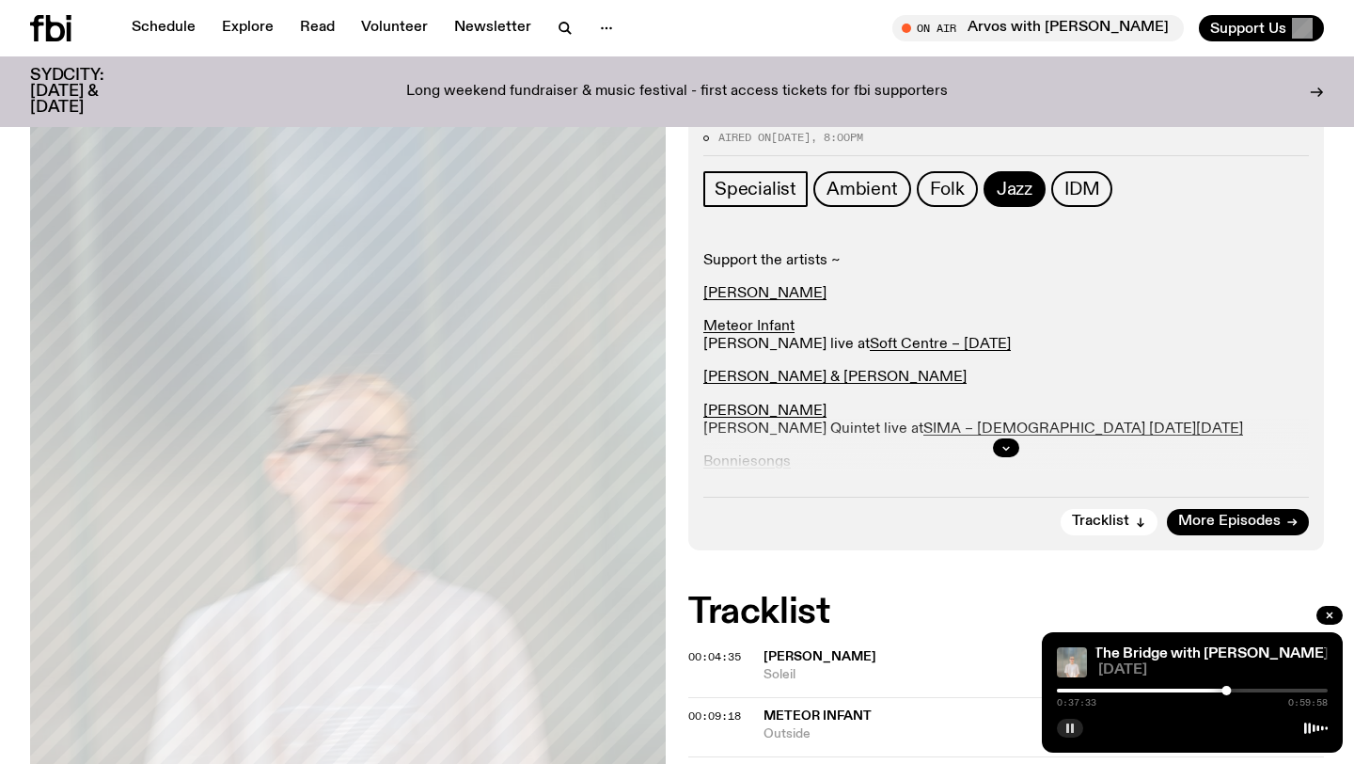
click at [997, 184] on span "Jazz" at bounding box center [1015, 189] width 36 height 21
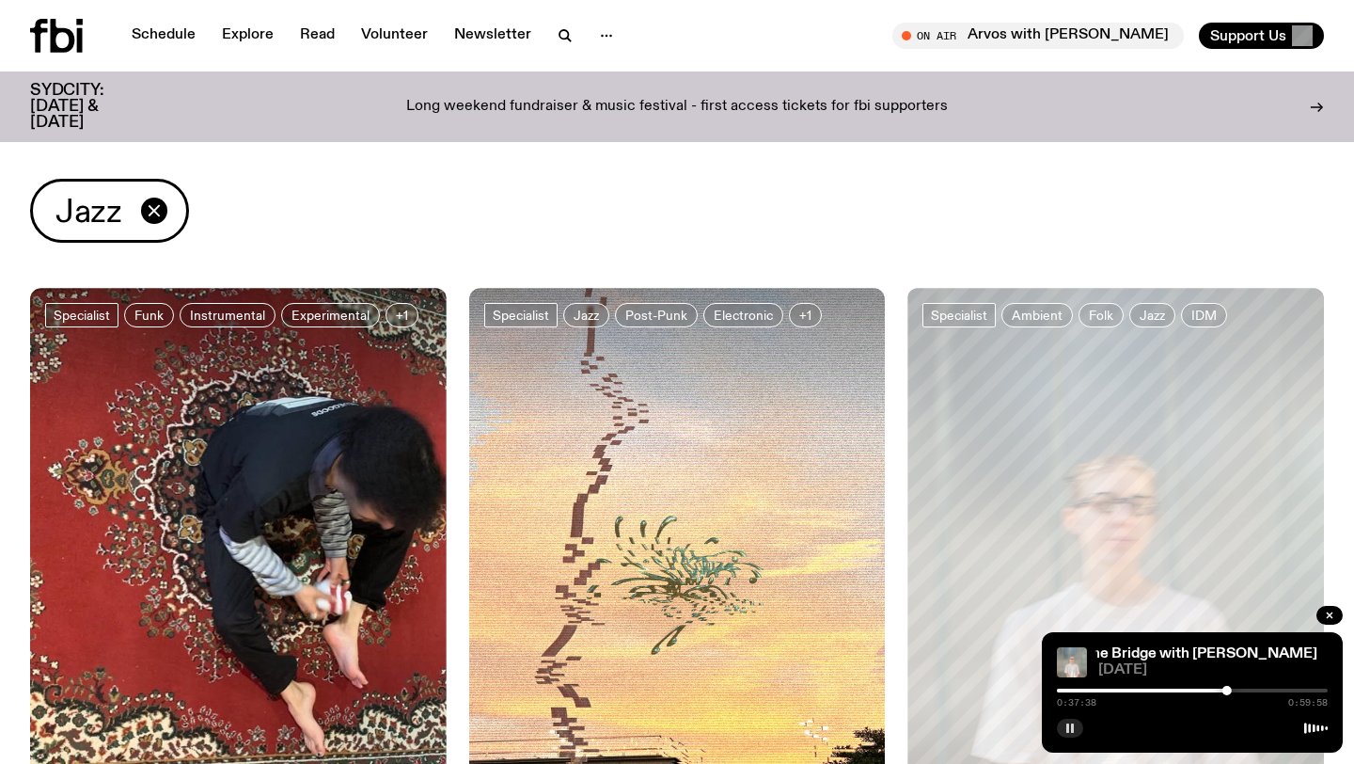
click at [629, 446] on img at bounding box center [677, 565] width 417 height 555
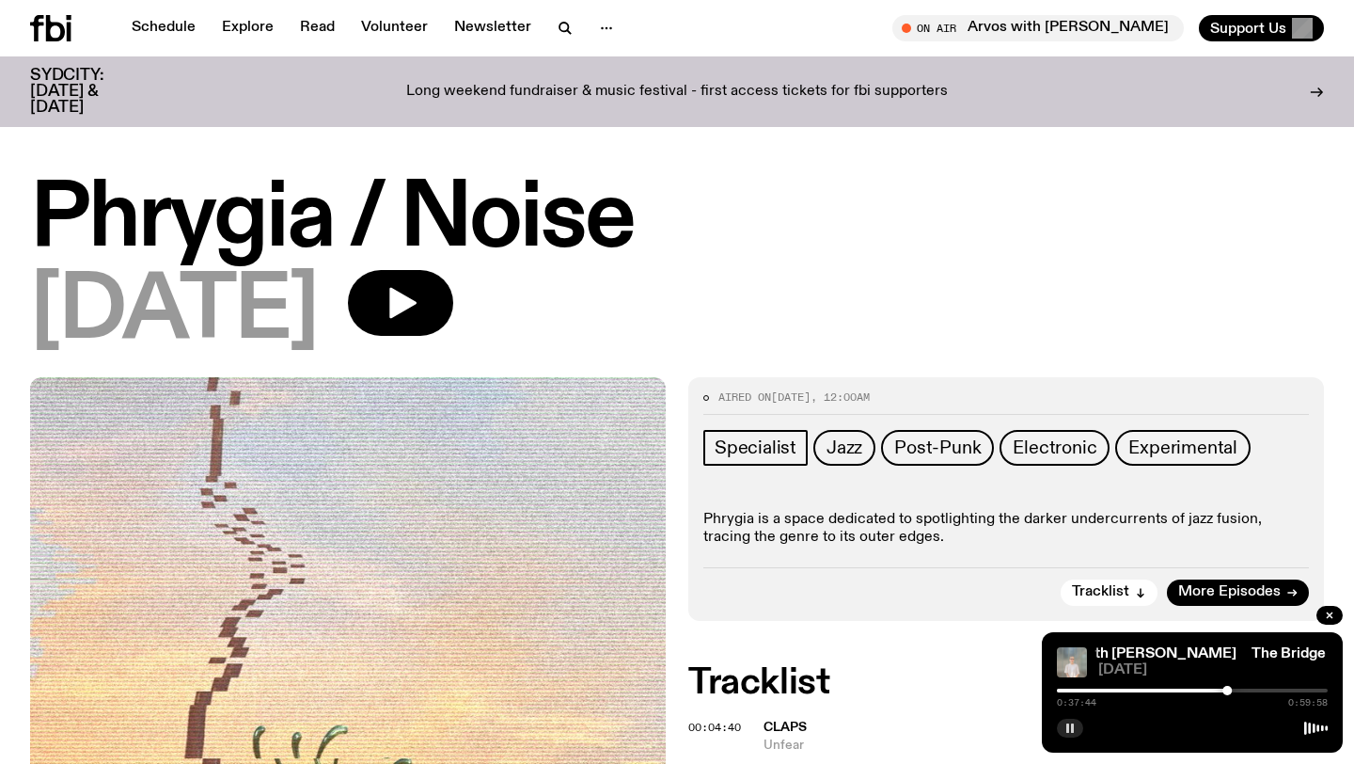
scroll to position [57, 0]
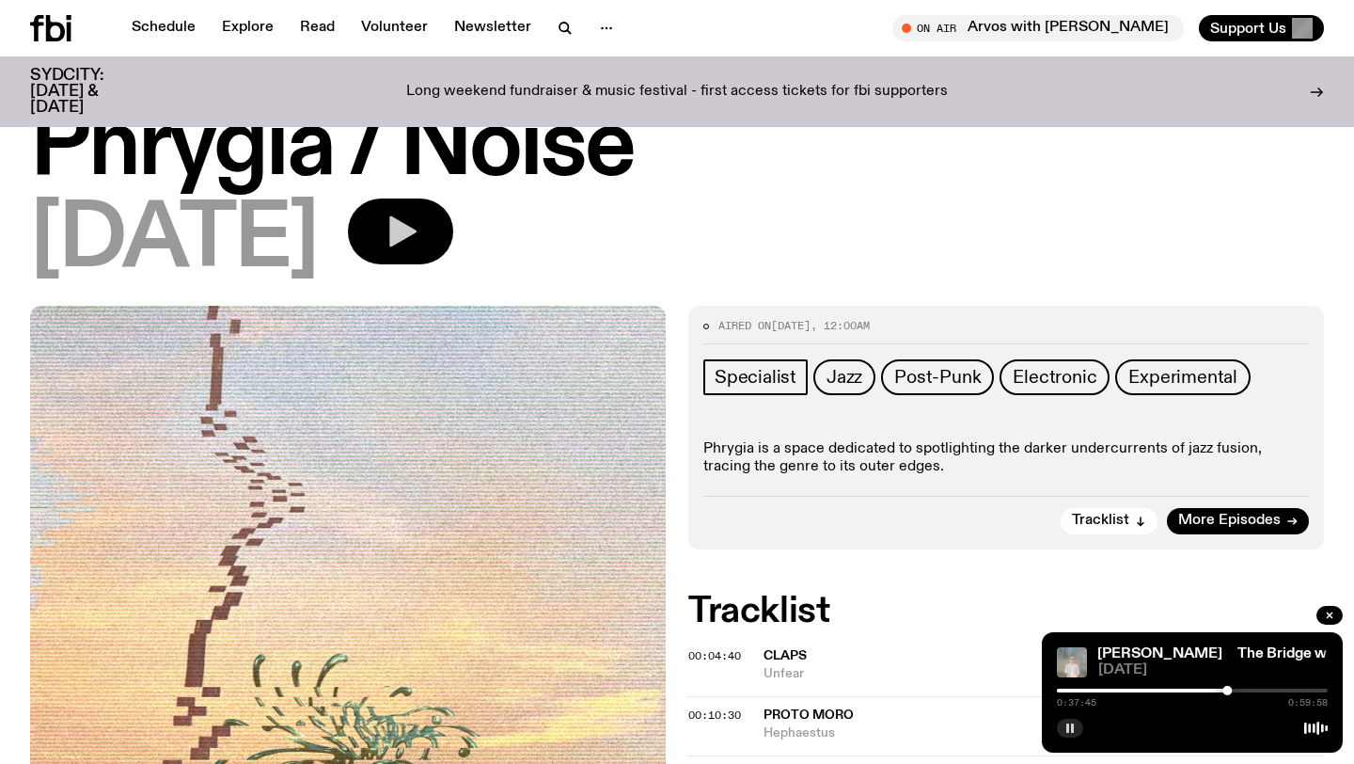
click at [453, 242] on button "button" at bounding box center [400, 231] width 105 height 66
click at [419, 230] on icon "button" at bounding box center [401, 232] width 38 height 38
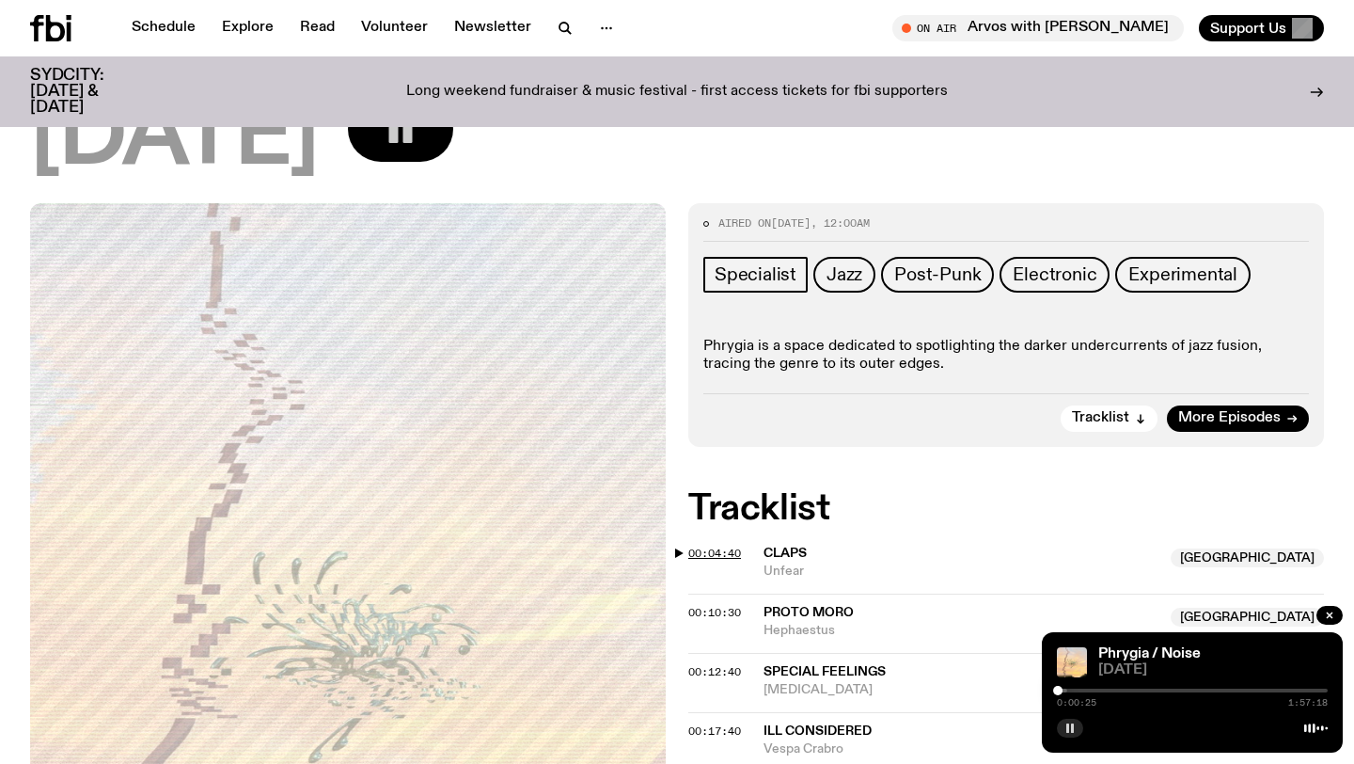
scroll to position [159, 0]
click at [724, 558] on span "00:04:40" at bounding box center [714, 553] width 53 height 15
click at [1263, 669] on span "[DATE]" at bounding box center [1212, 670] width 229 height 14
click at [1076, 690] on div at bounding box center [1192, 690] width 271 height 4
click at [1072, 690] on div at bounding box center [1071, 689] width 9 height 9
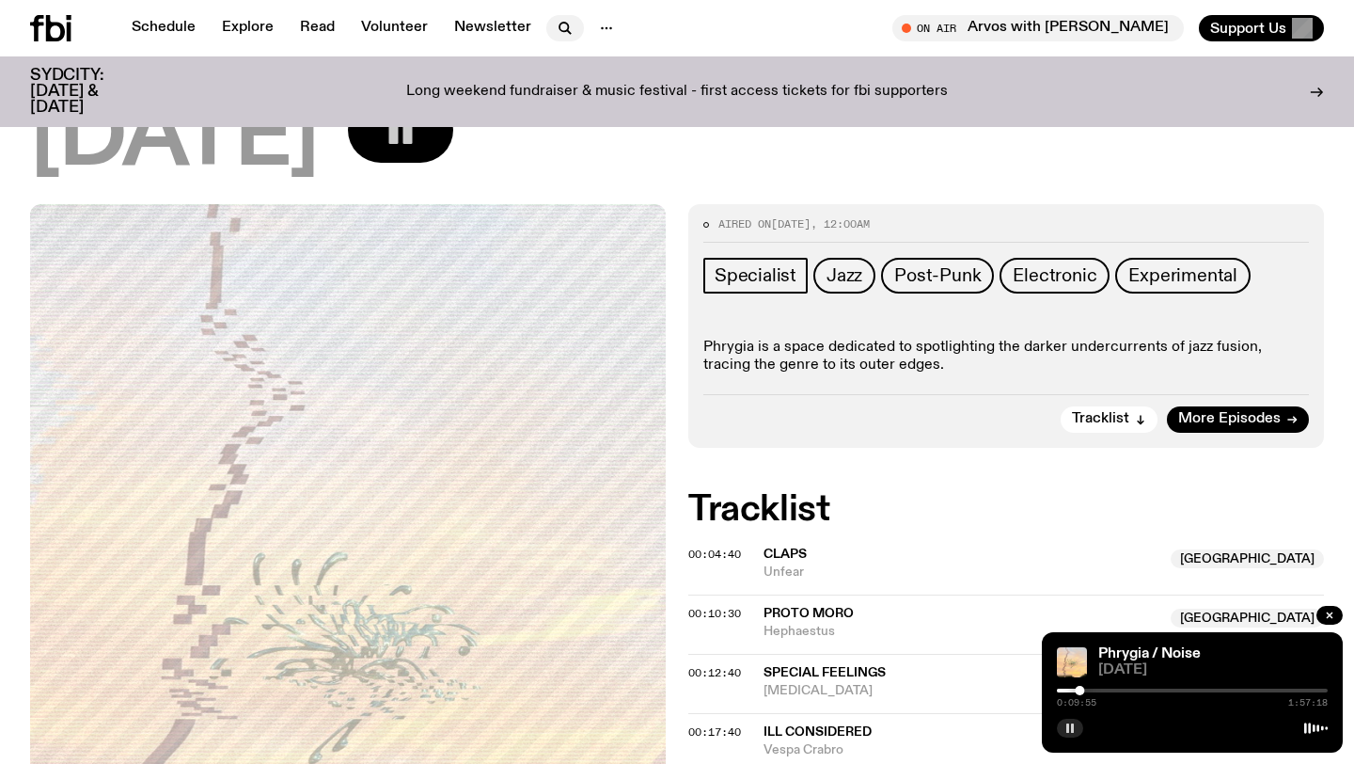
click at [559, 24] on icon "button" at bounding box center [563, 27] width 8 height 8
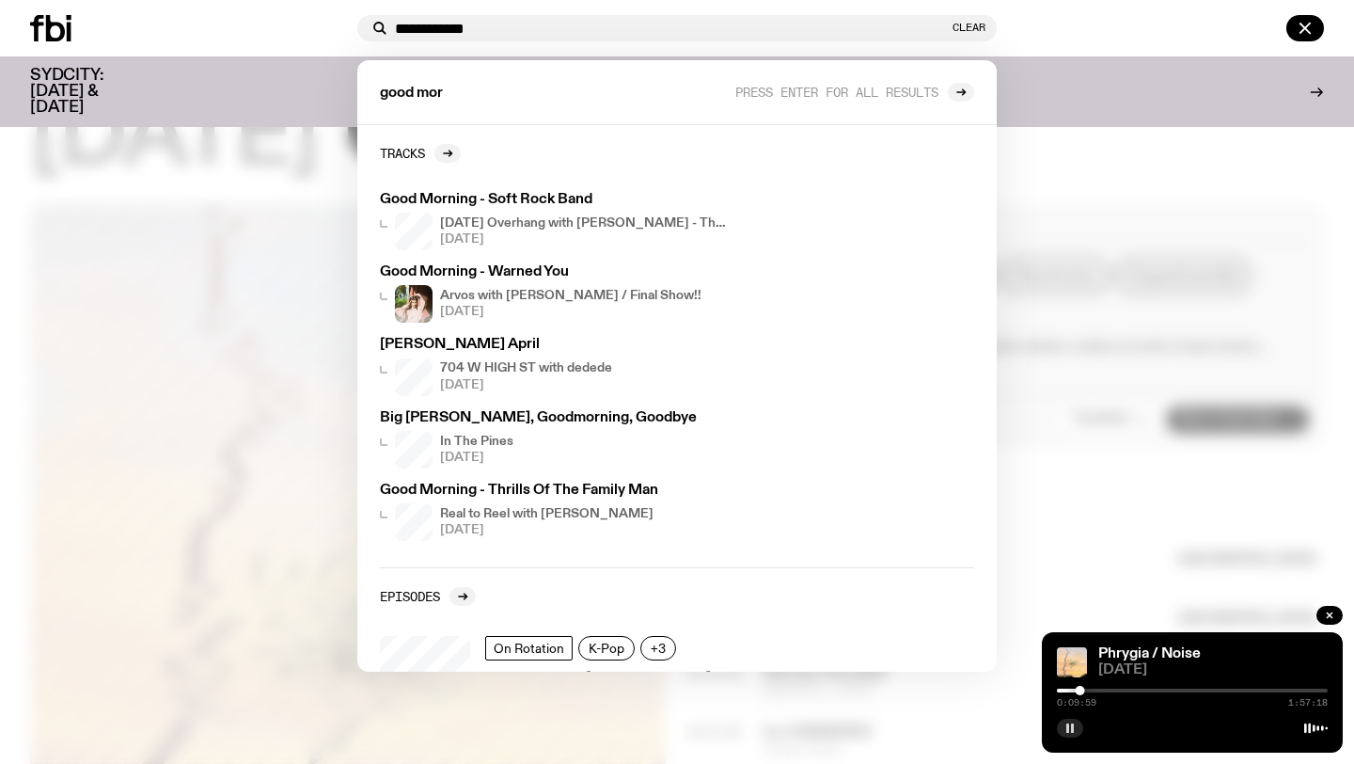
type input "**********"
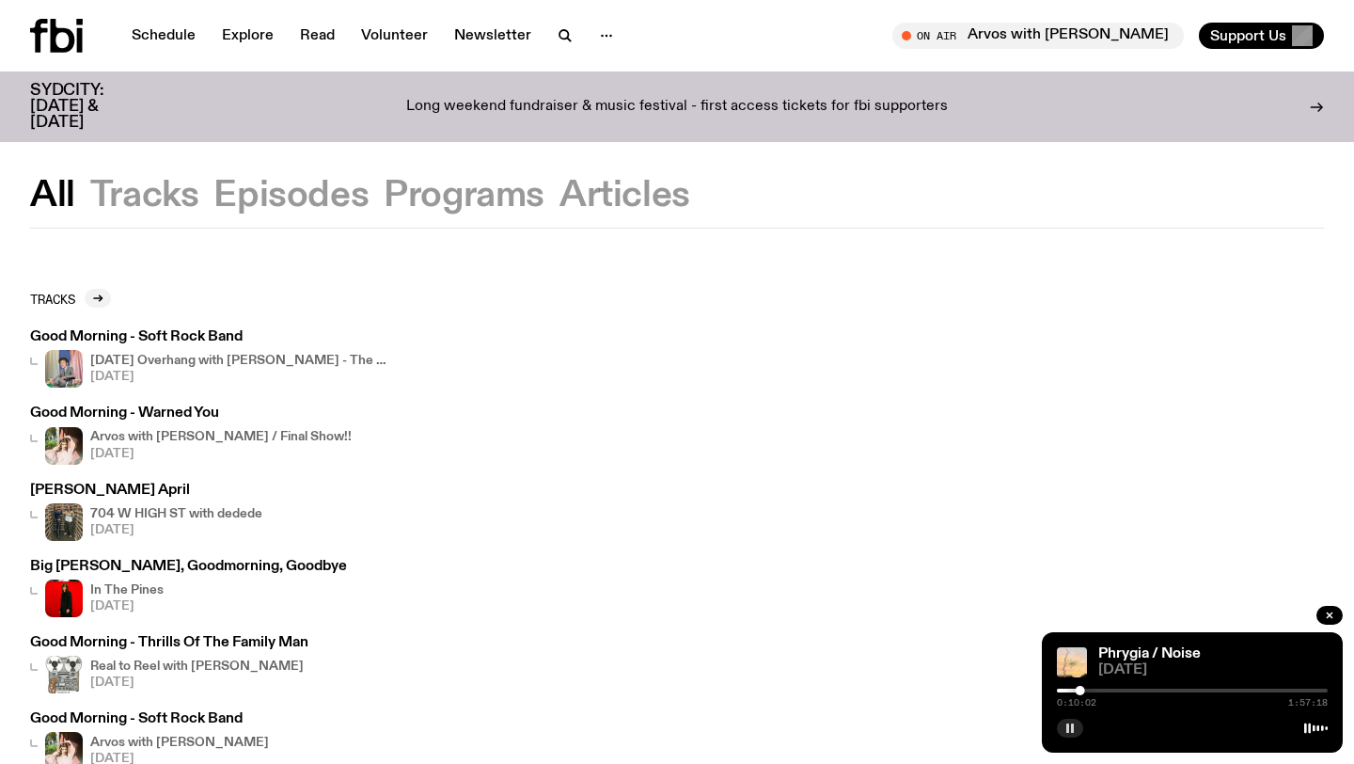
click at [214, 341] on h3 "Good Morning - Soft Rock Band" at bounding box center [210, 337] width 361 height 14
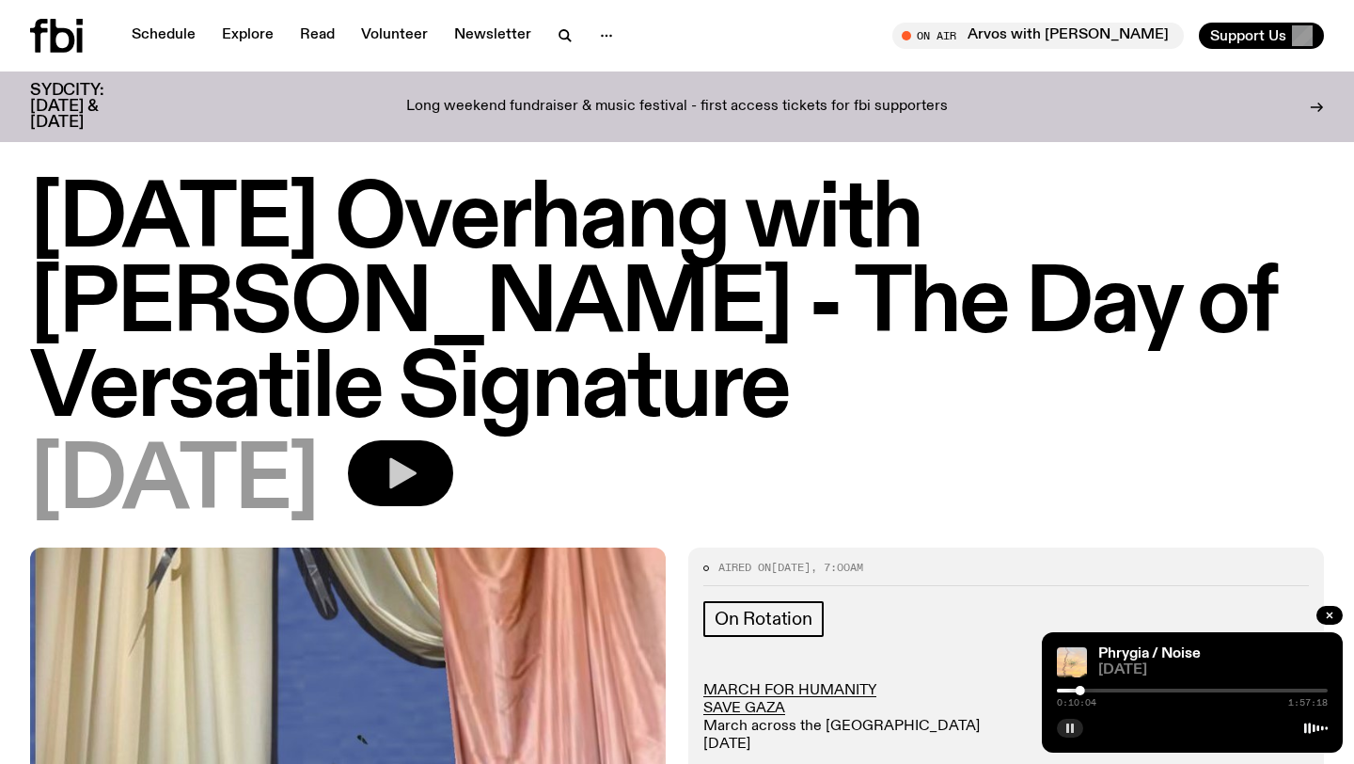
click at [419, 490] on icon "button" at bounding box center [401, 473] width 38 height 38
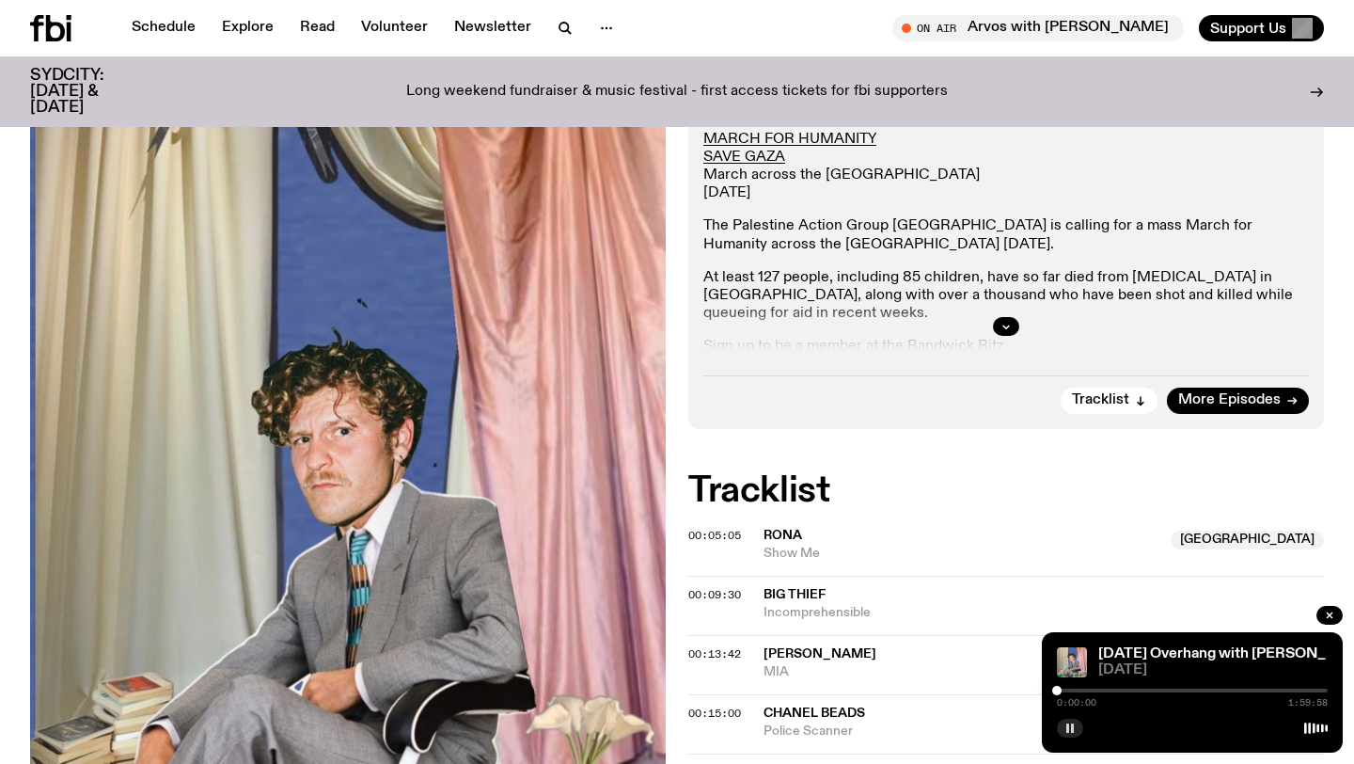
scroll to position [539, 0]
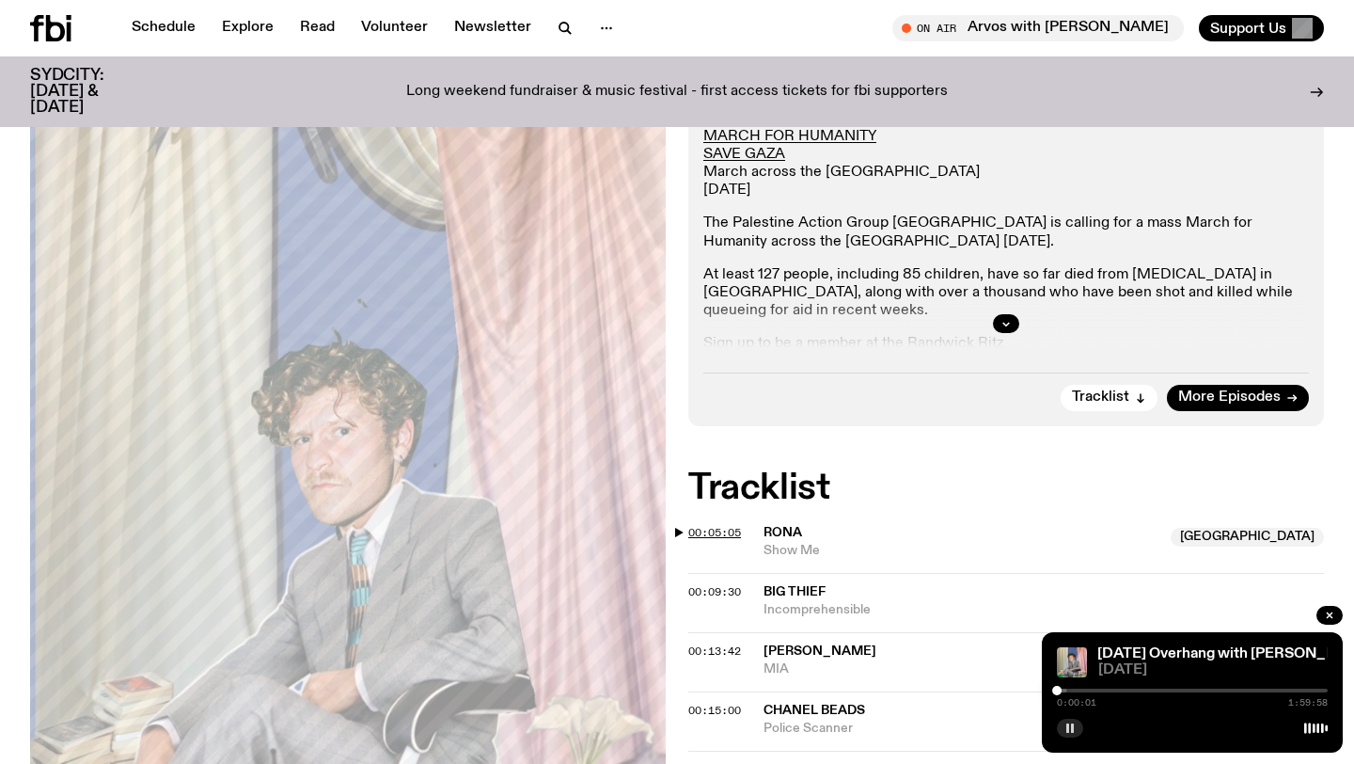
click at [715, 529] on span "00:05:05" at bounding box center [714, 532] width 53 height 15
click at [1069, 692] on div at bounding box center [1068, 689] width 9 height 9
click at [1072, 690] on div at bounding box center [1068, 689] width 9 height 9
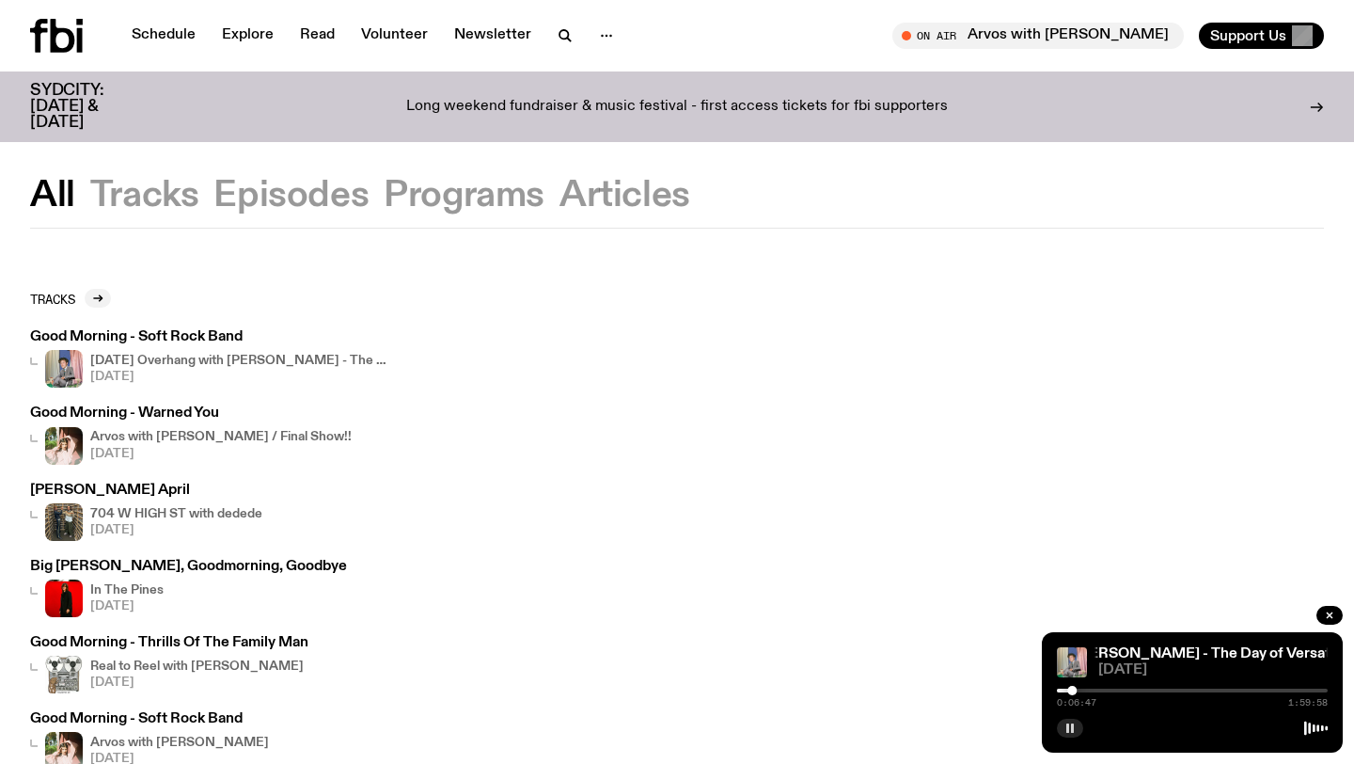
click at [192, 411] on h3 "Good Morning - Warned You" at bounding box center [191, 413] width 322 height 14
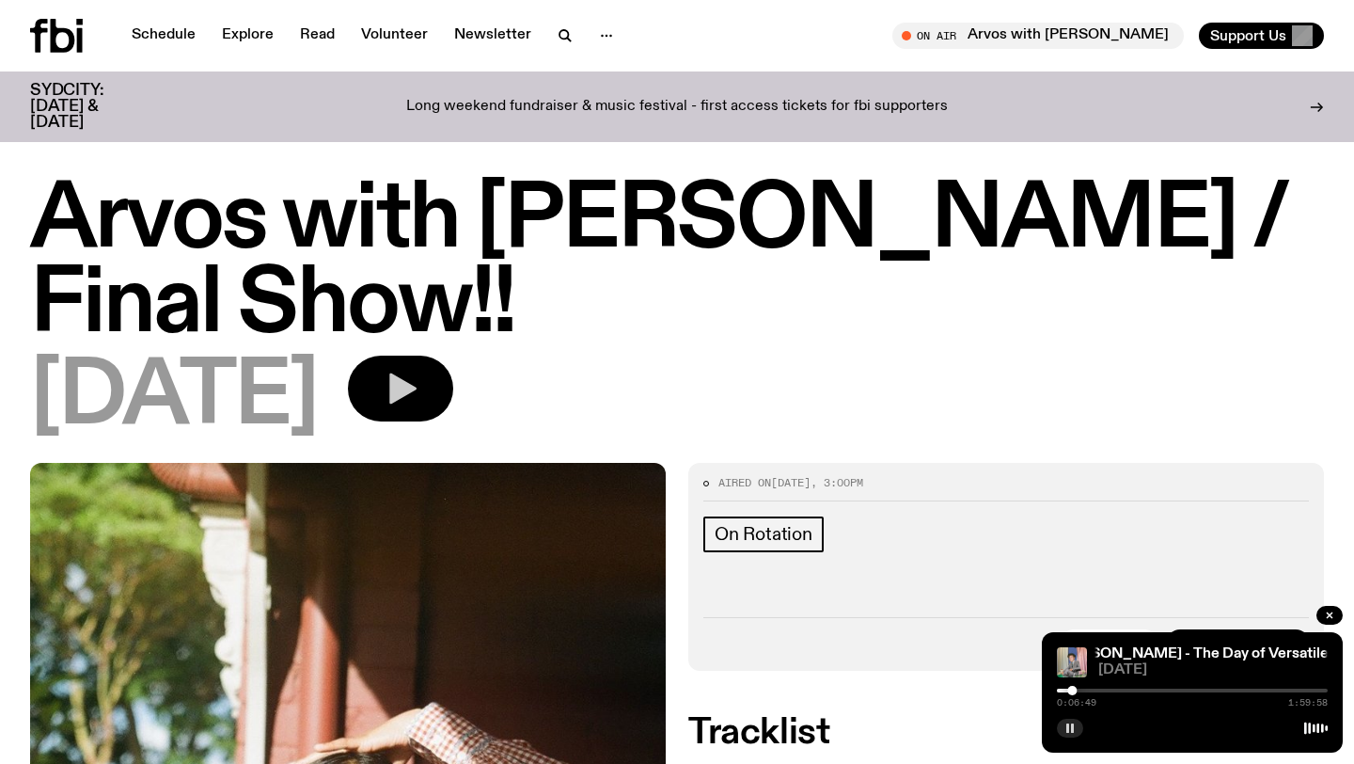
click at [417, 380] on icon "button" at bounding box center [402, 388] width 27 height 31
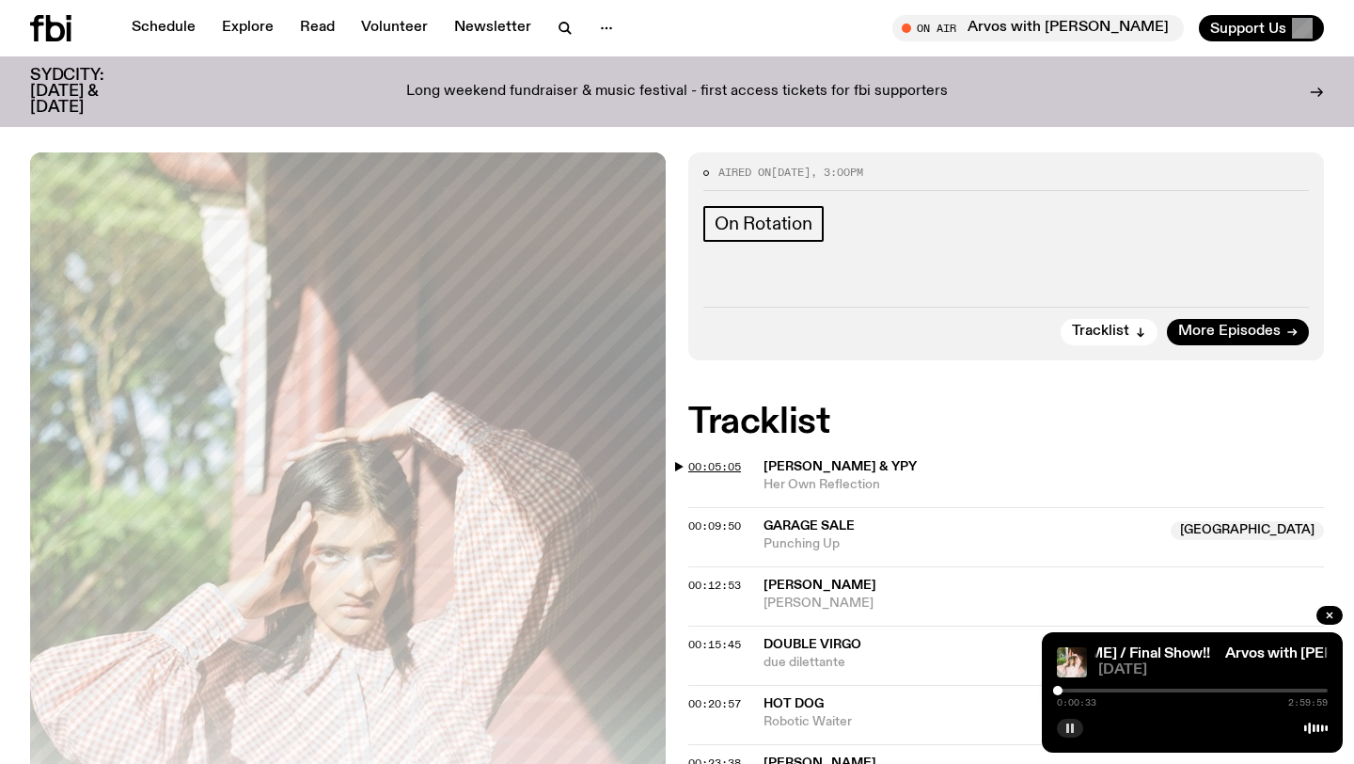
scroll to position [294, 0]
click at [702, 463] on span "00:05:05" at bounding box center [714, 467] width 53 height 15
click at [1071, 689] on div at bounding box center [1192, 690] width 271 height 4
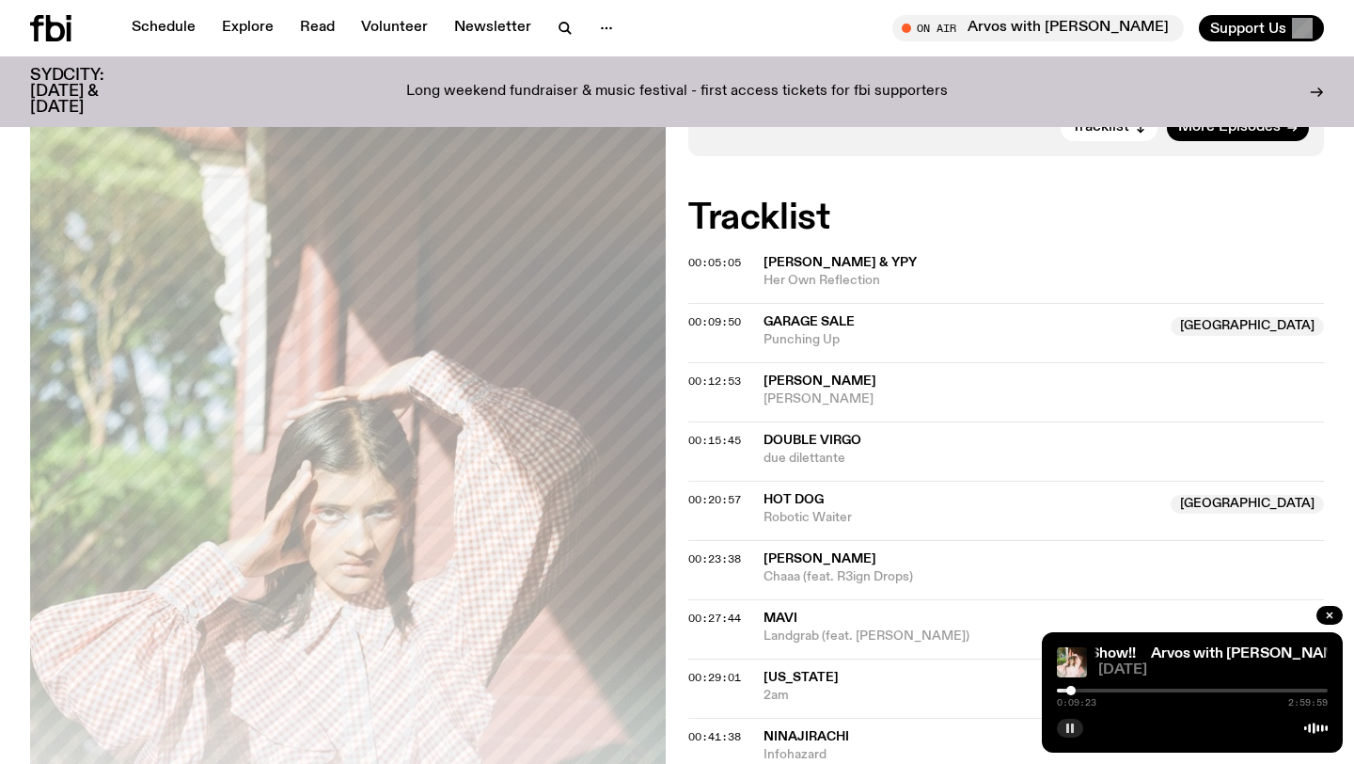
scroll to position [505, 0]
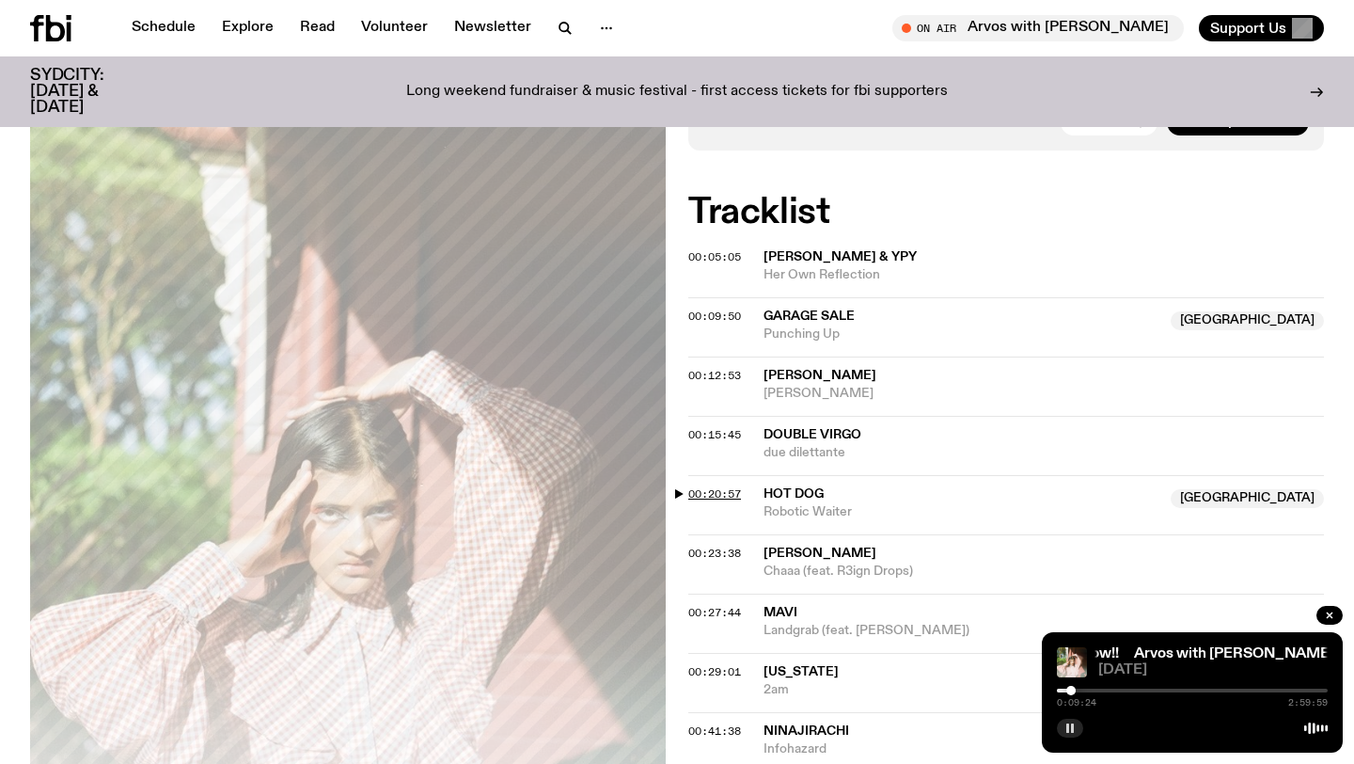
click at [728, 489] on span "00:20:57" at bounding box center [714, 493] width 53 height 15
click at [247, 33] on link "Explore" at bounding box center [248, 28] width 74 height 26
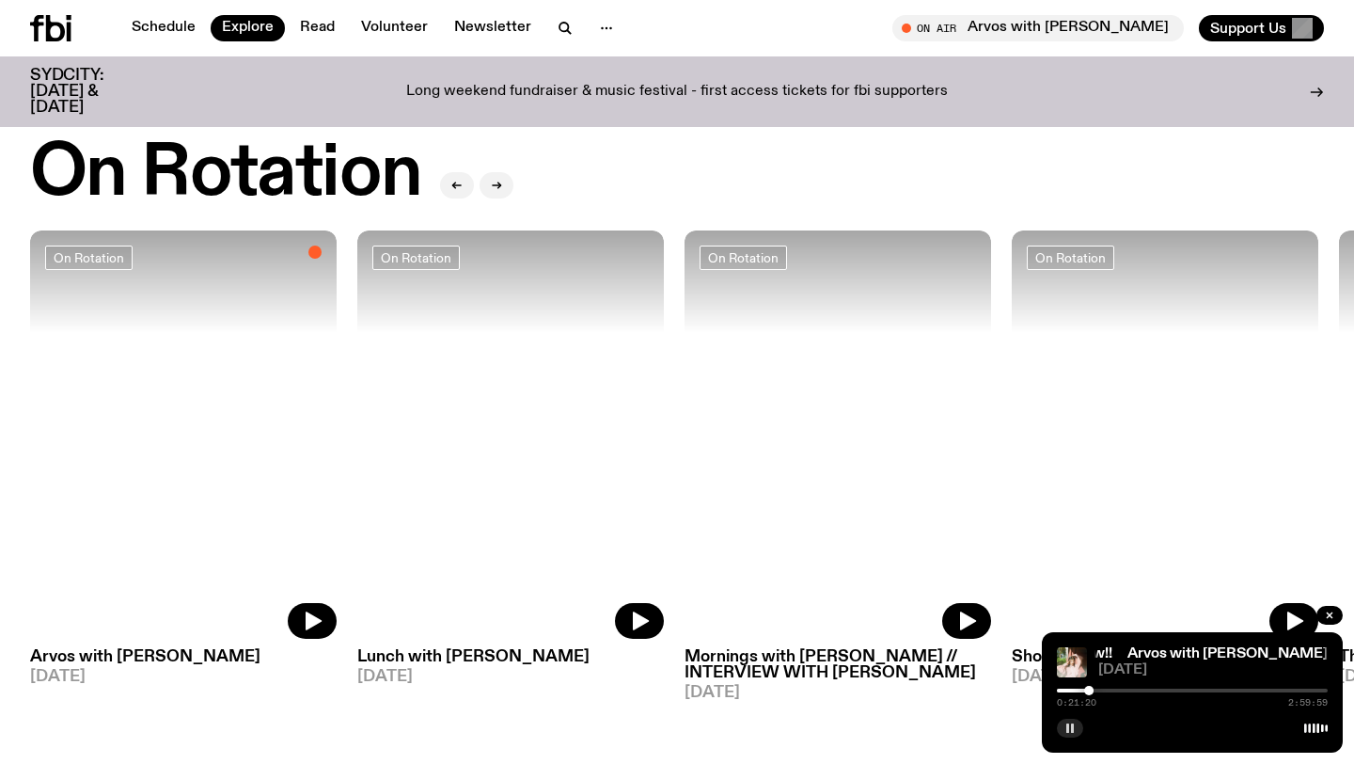
scroll to position [751, 0]
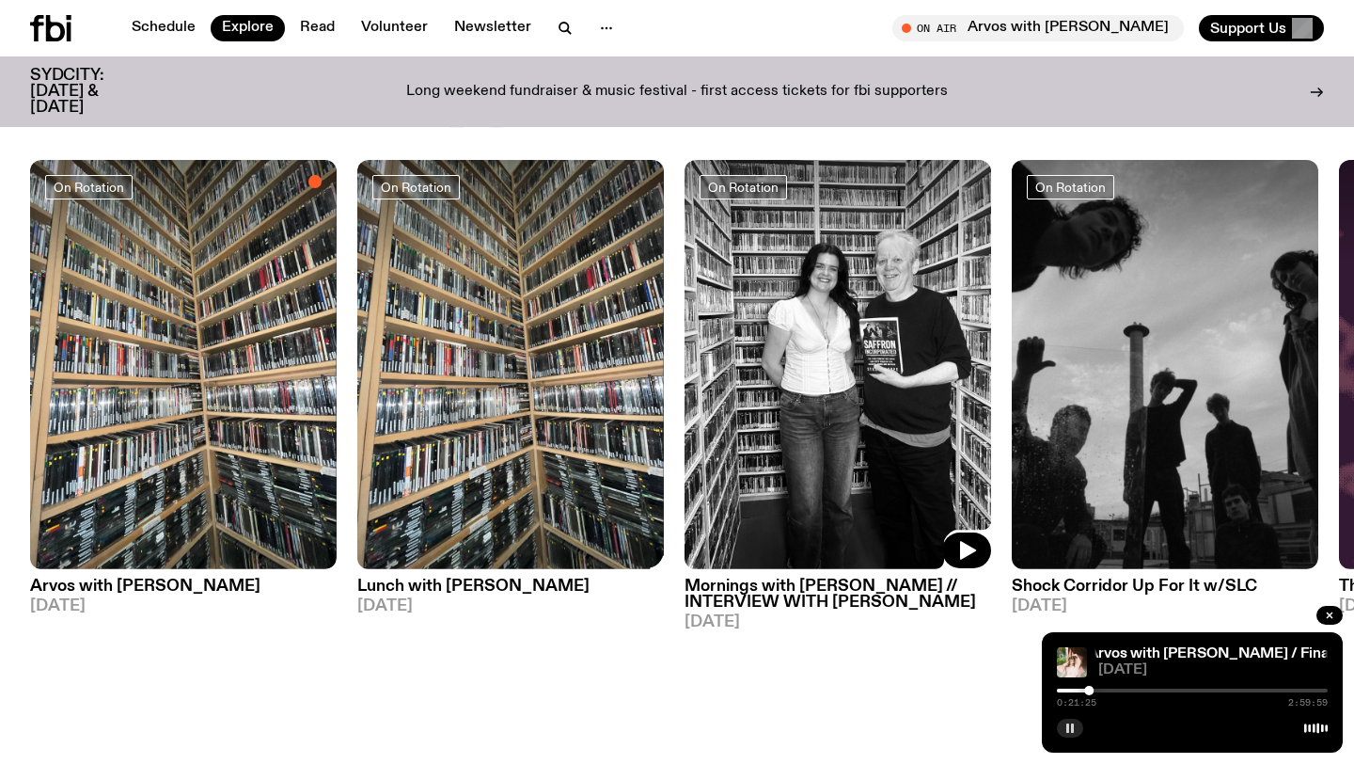
click at [792, 339] on img at bounding box center [838, 364] width 307 height 409
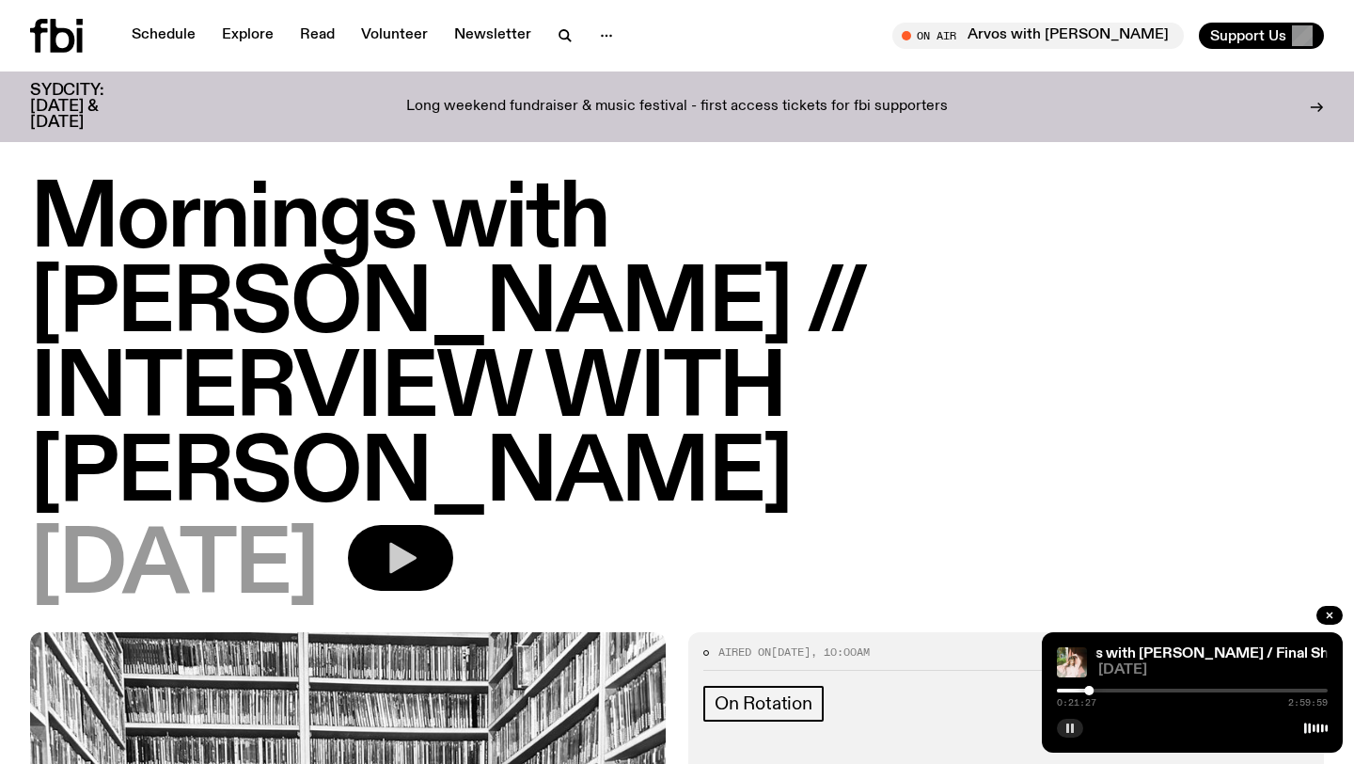
click at [453, 525] on button "button" at bounding box center [400, 558] width 105 height 66
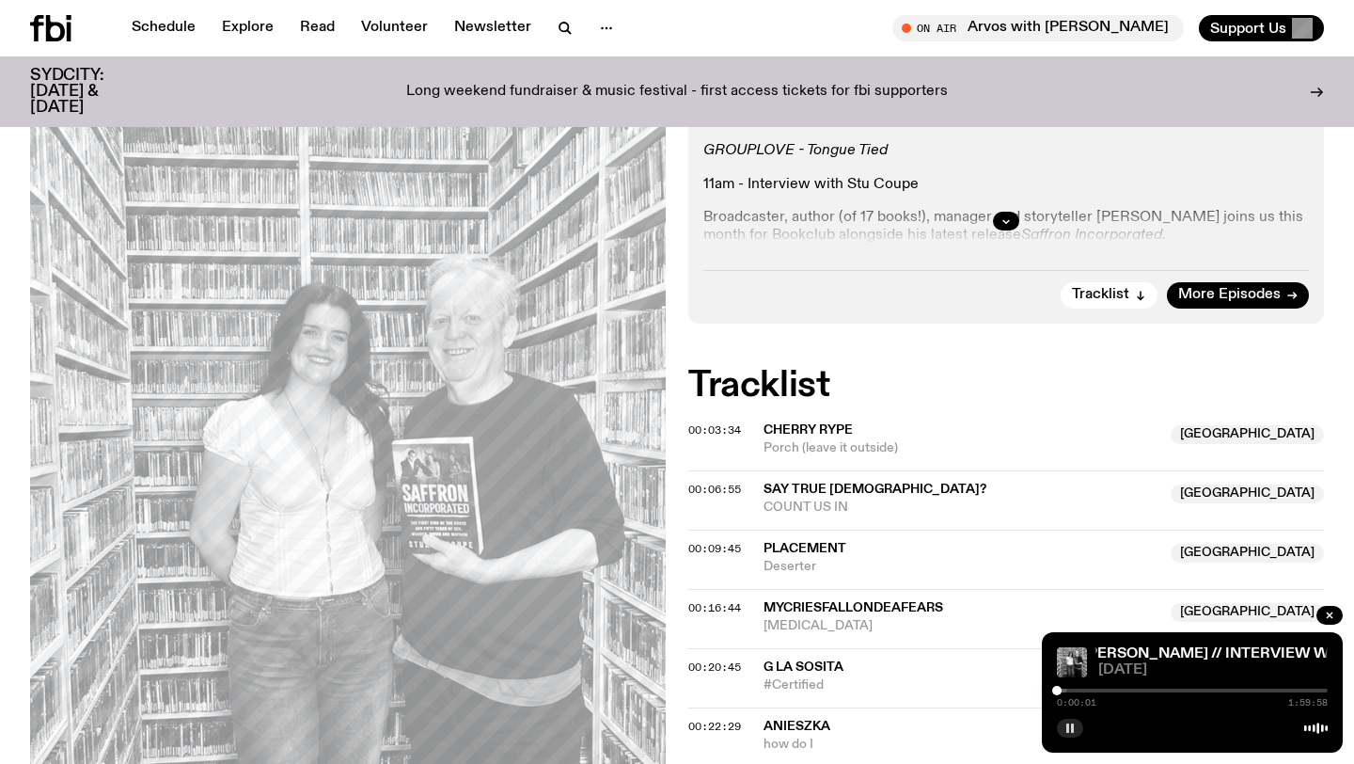
scroll to position [727, 0]
click at [705, 421] on span "00:03:34" at bounding box center [714, 428] width 53 height 15
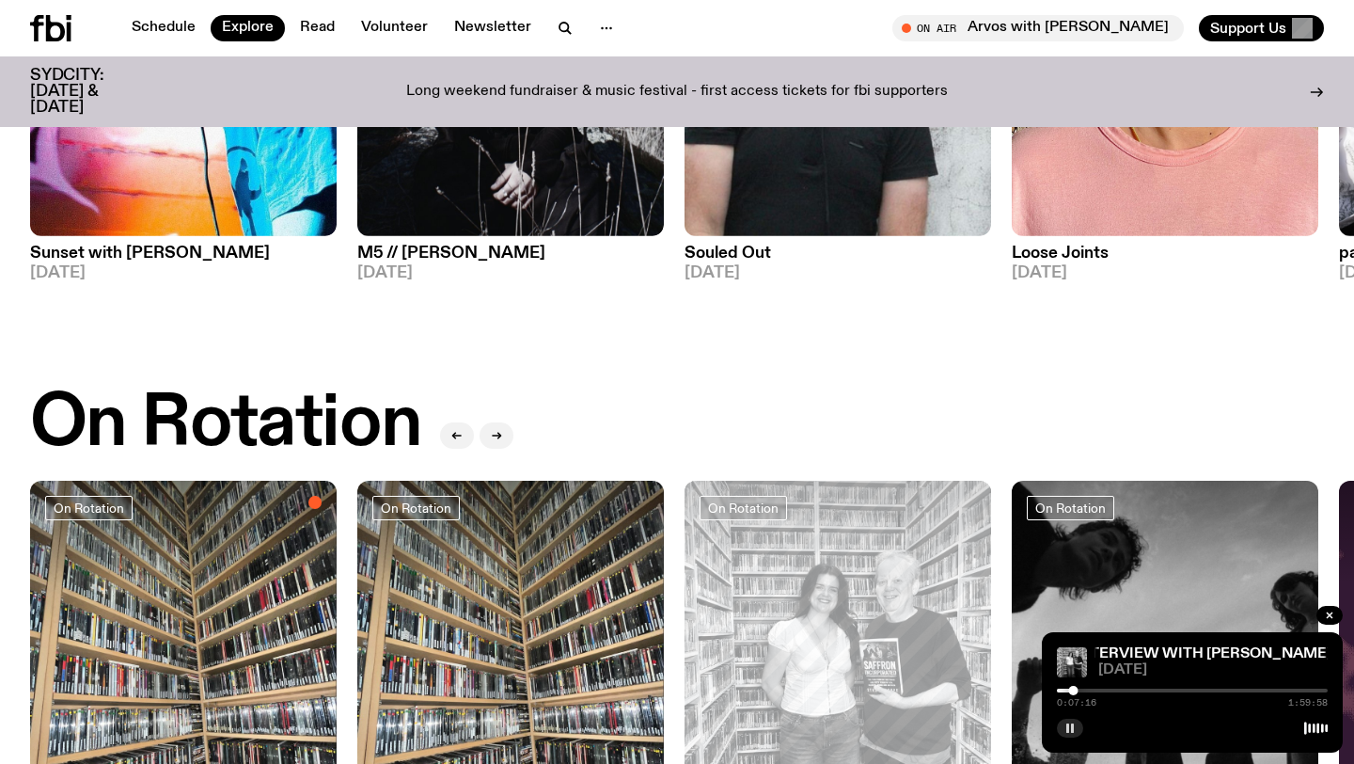
scroll to position [379, 0]
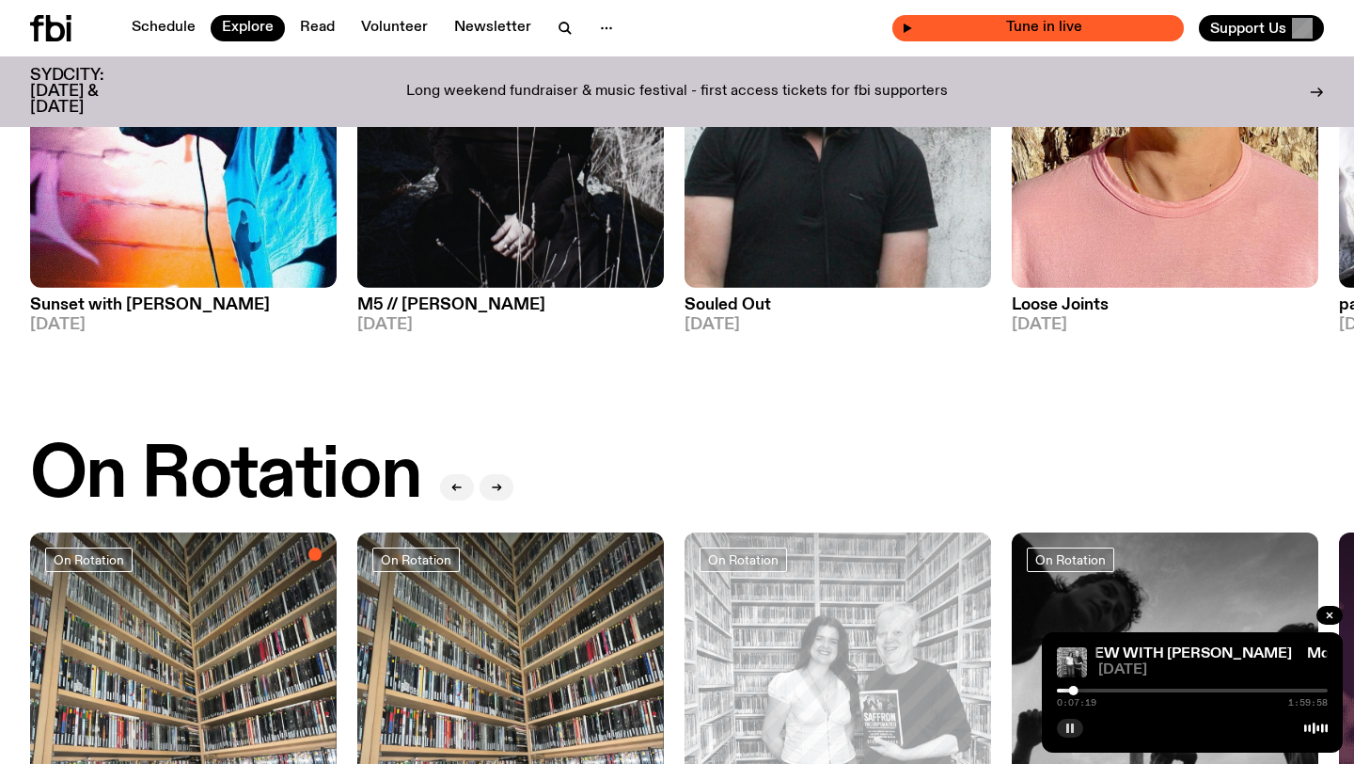
click at [1108, 28] on span "Tune in live" at bounding box center [1043, 28] width 261 height 14
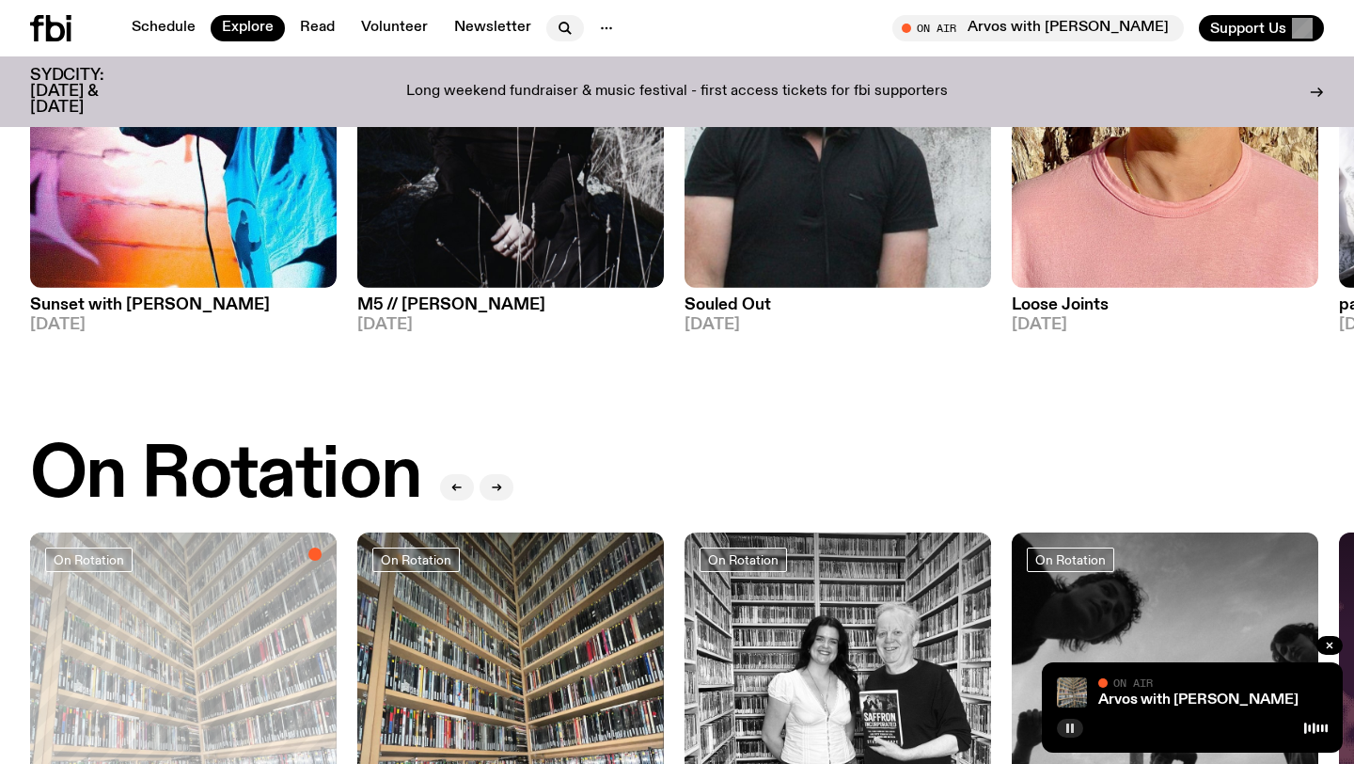
click at [557, 29] on icon "button" at bounding box center [565, 28] width 23 height 23
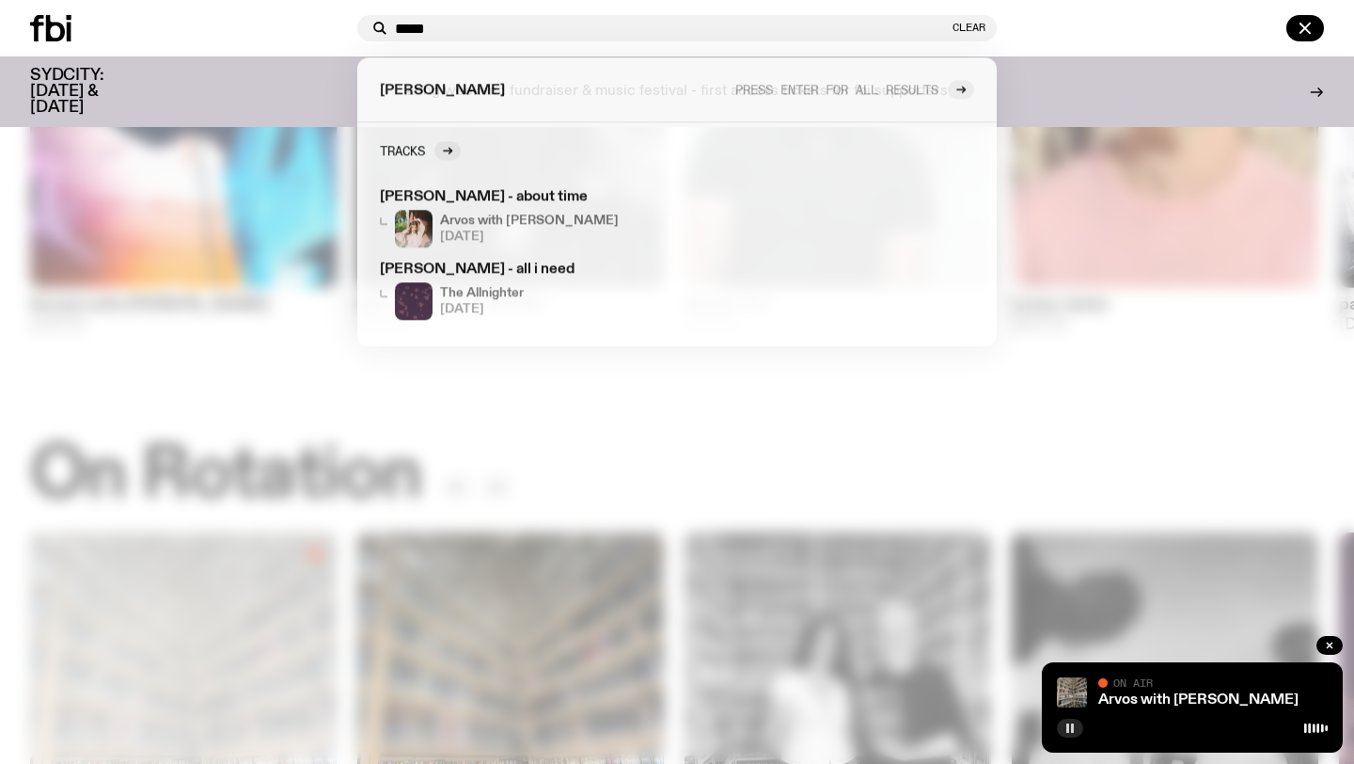
type input "*****"
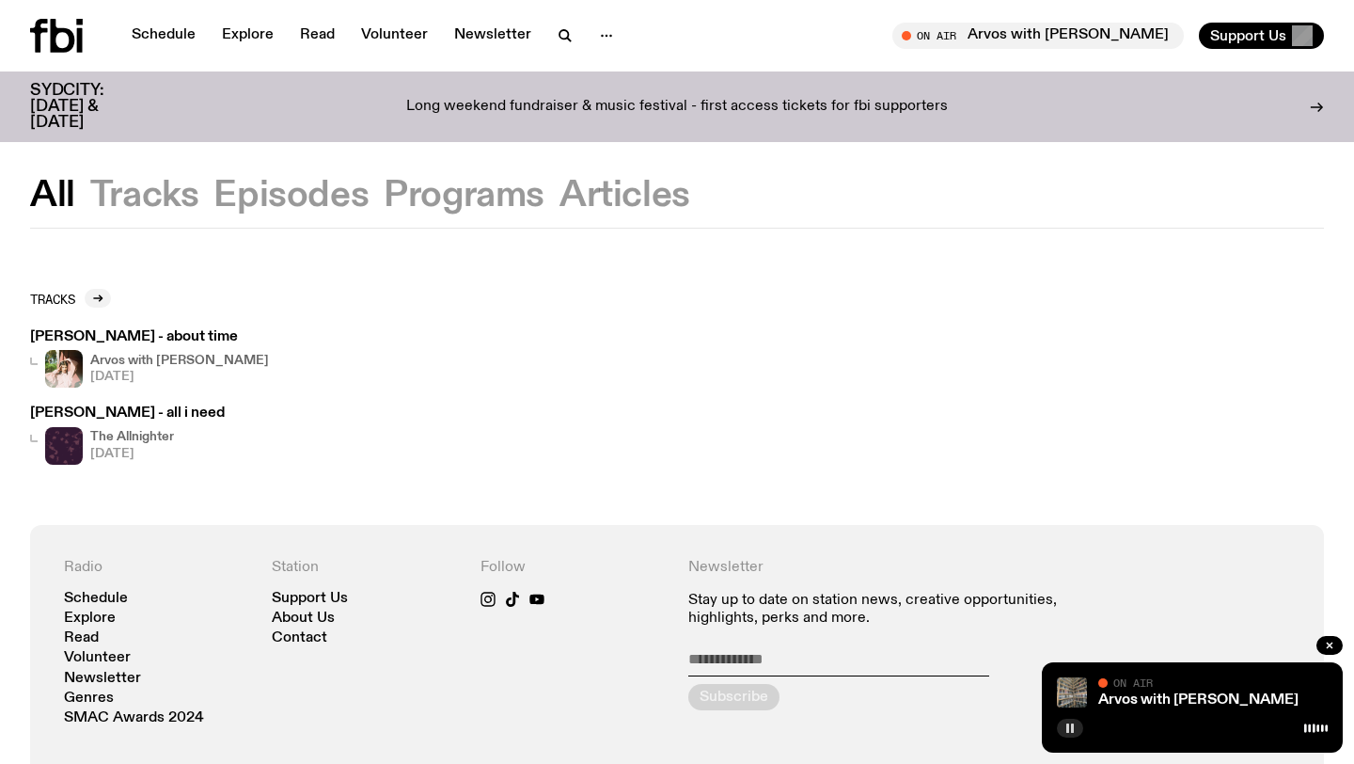
click at [181, 361] on h4 "Arvos with [PERSON_NAME]" at bounding box center [179, 360] width 179 height 12
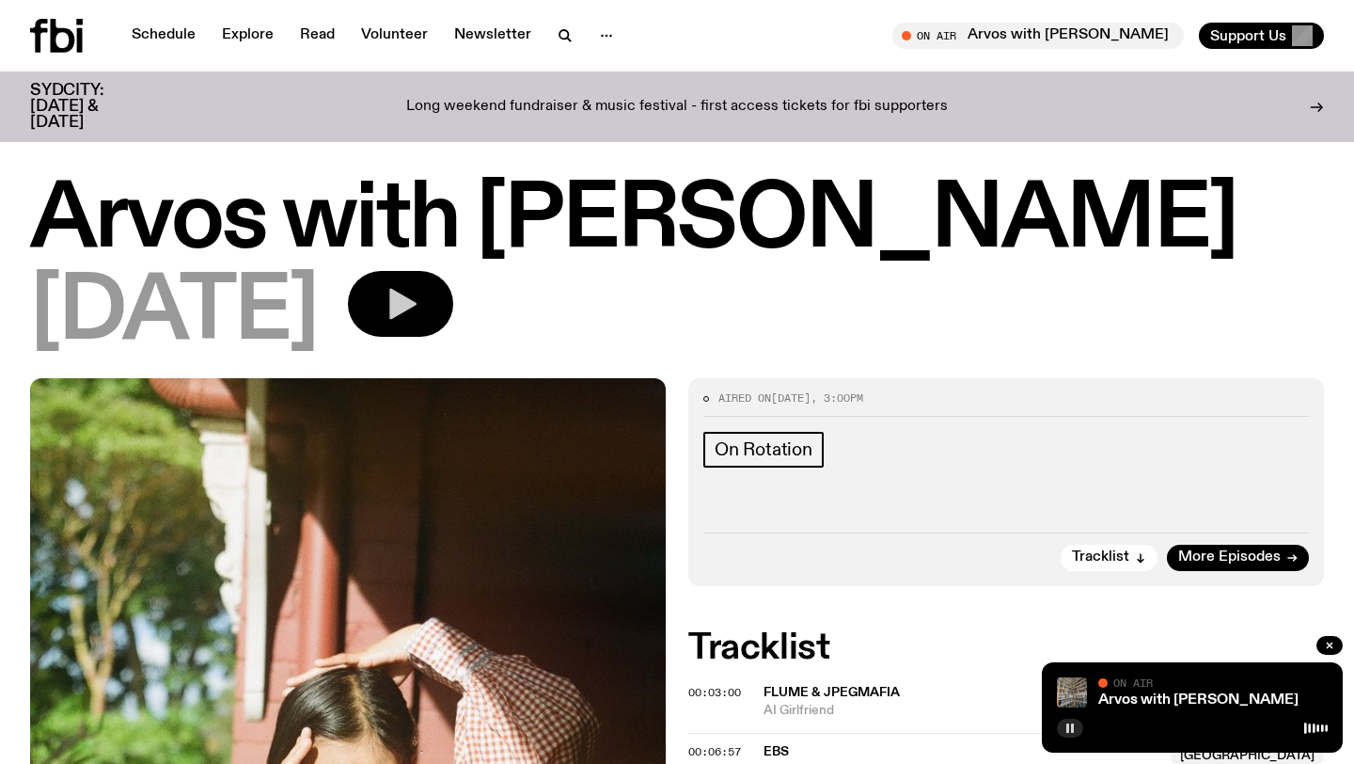
click at [417, 305] on icon "button" at bounding box center [402, 304] width 27 height 31
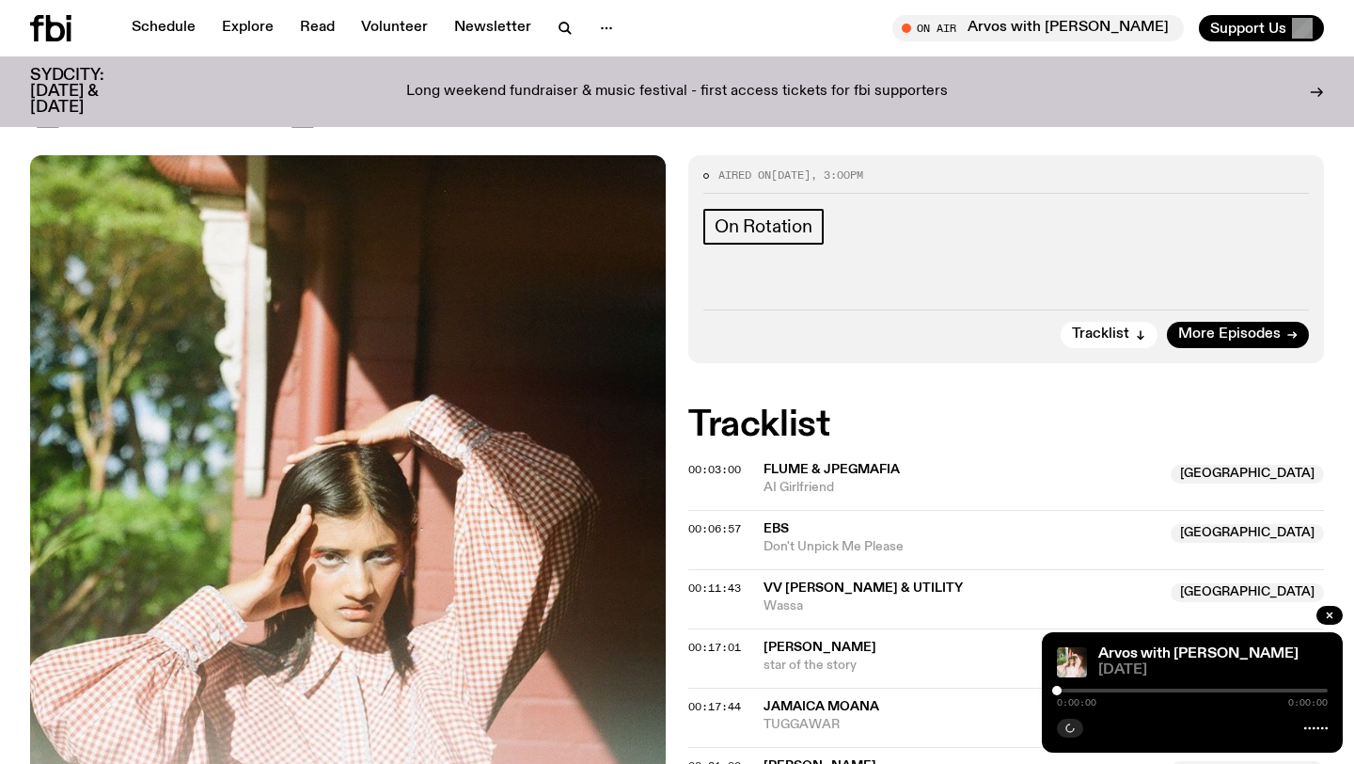
scroll to position [209, 0]
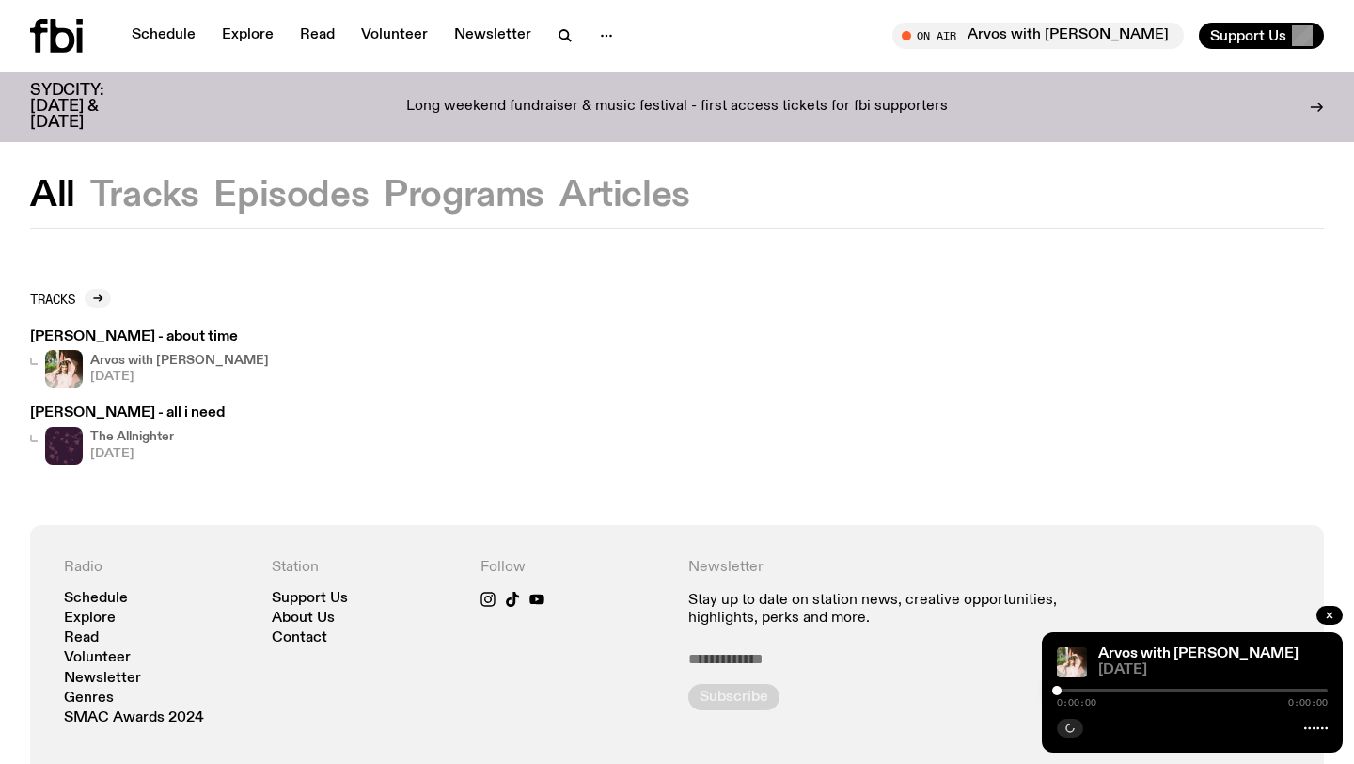
click at [156, 441] on h4 "The Allnighter" at bounding box center [132, 437] width 84 height 12
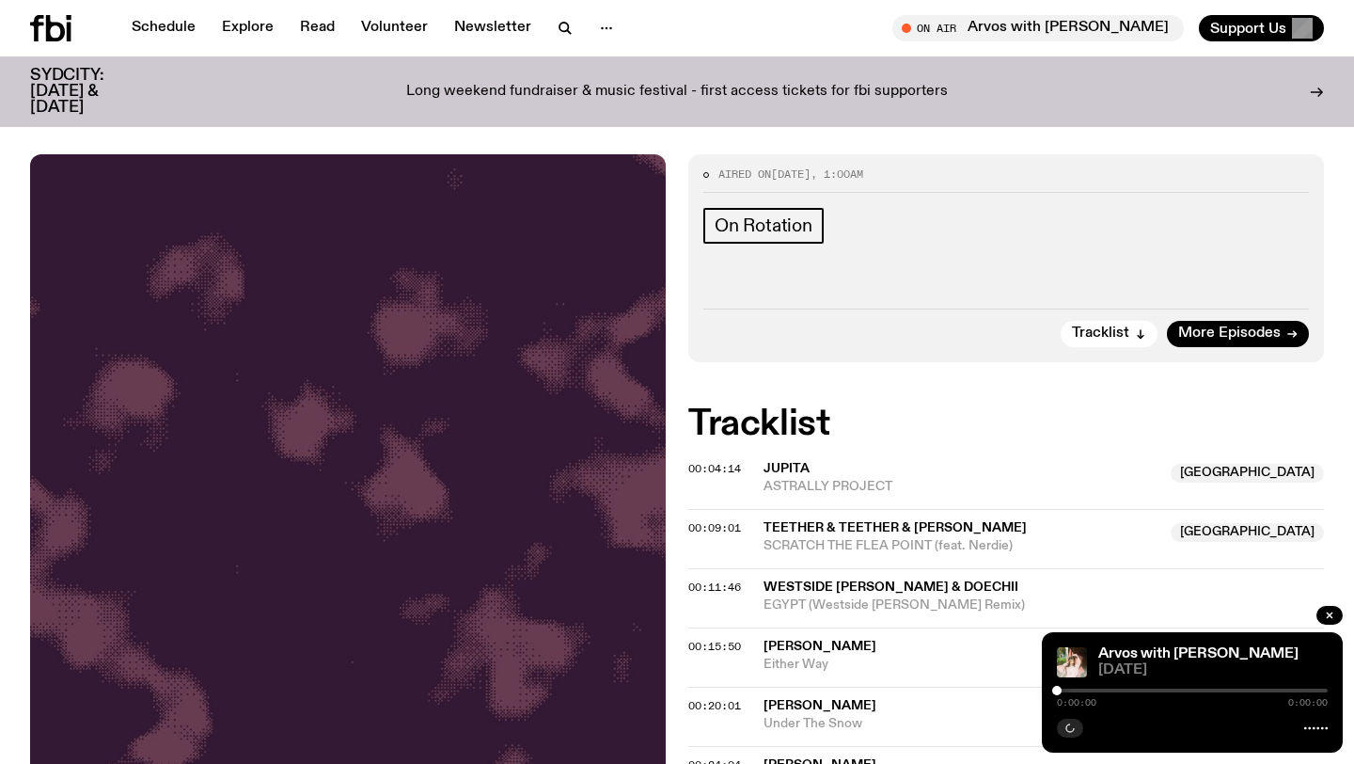
scroll to position [167, 0]
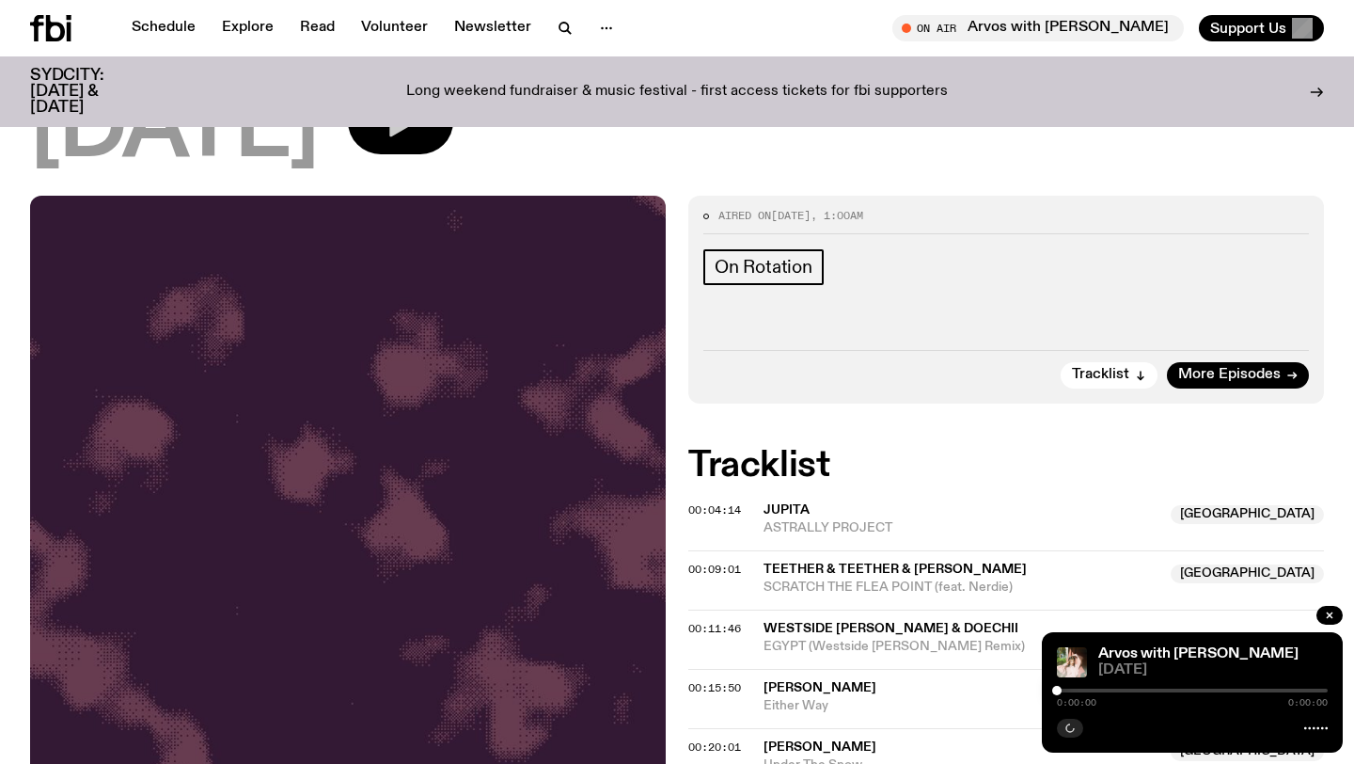
click at [419, 119] on icon "button" at bounding box center [401, 121] width 38 height 38
click at [714, 508] on span "00:04:14" at bounding box center [714, 509] width 53 height 15
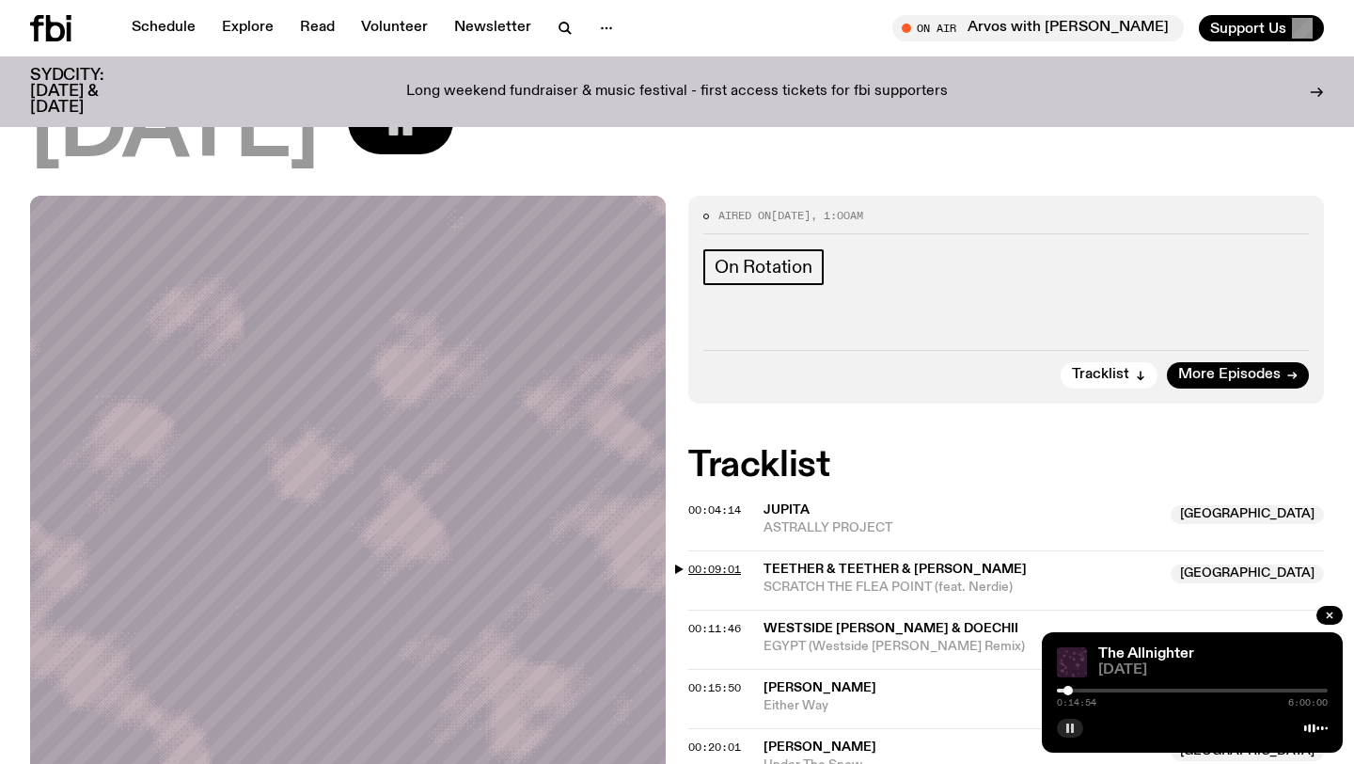
click at [732, 565] on span "00:09:01" at bounding box center [714, 568] width 53 height 15
click at [718, 627] on span "00:11:46" at bounding box center [714, 628] width 53 height 15
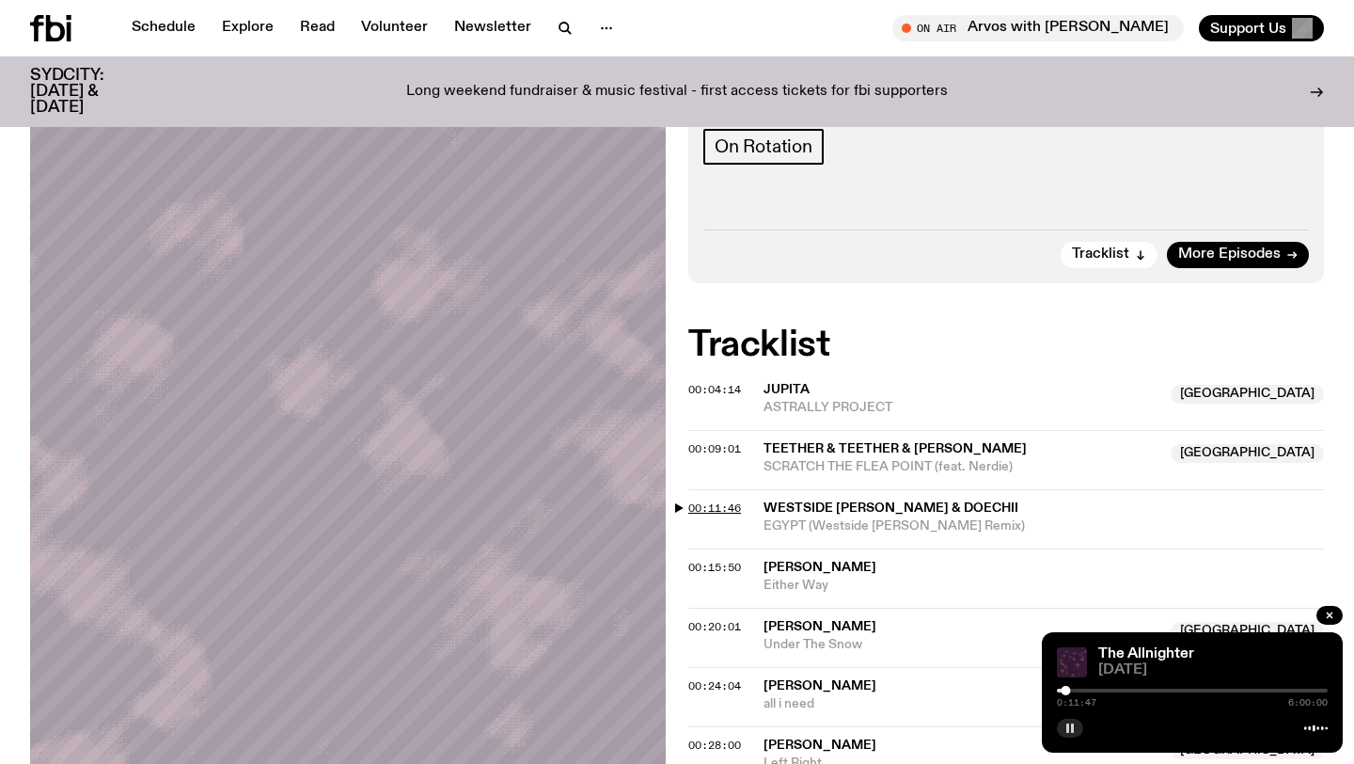
scroll to position [287, 0]
click at [713, 679] on span "00:24:04" at bounding box center [714, 686] width 53 height 15
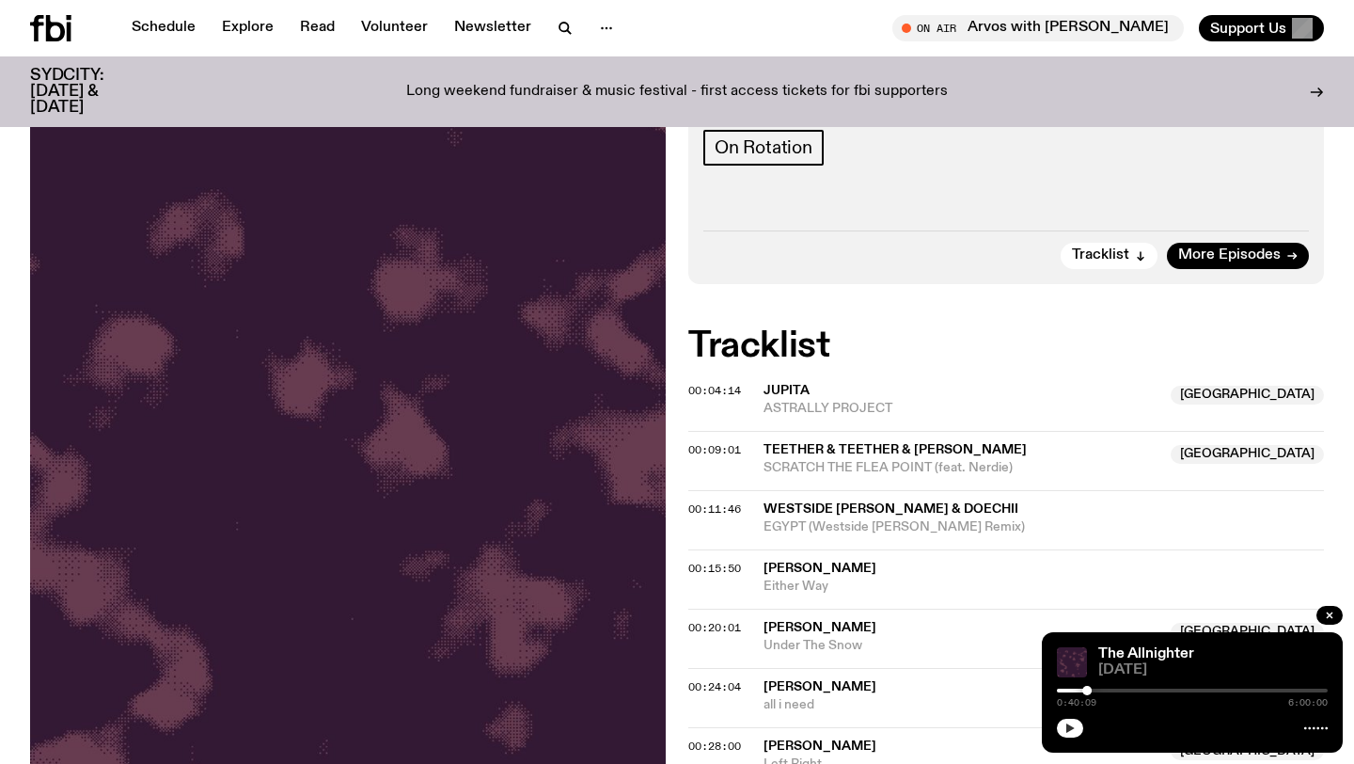
click at [1068, 727] on icon "button" at bounding box center [1070, 727] width 8 height 9
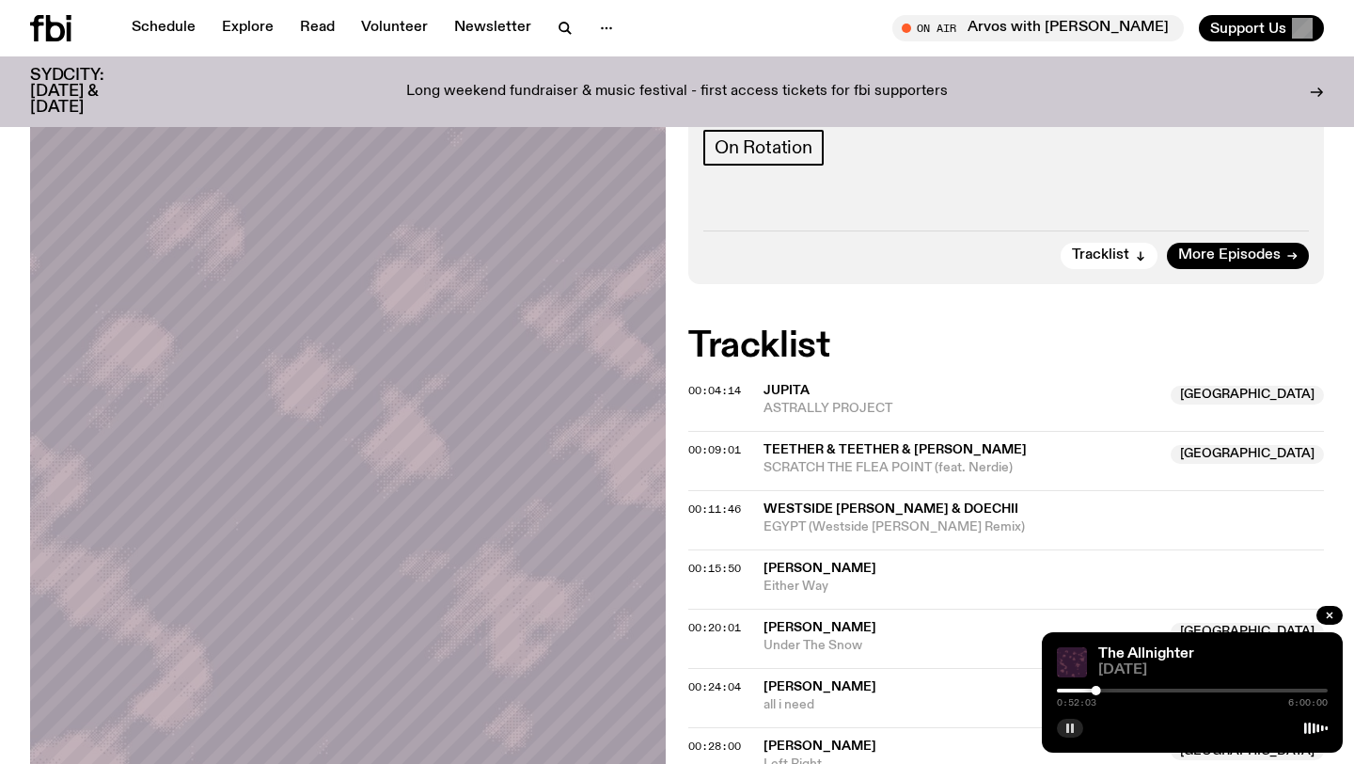
click at [1057, 718] on button "button" at bounding box center [1070, 727] width 26 height 19
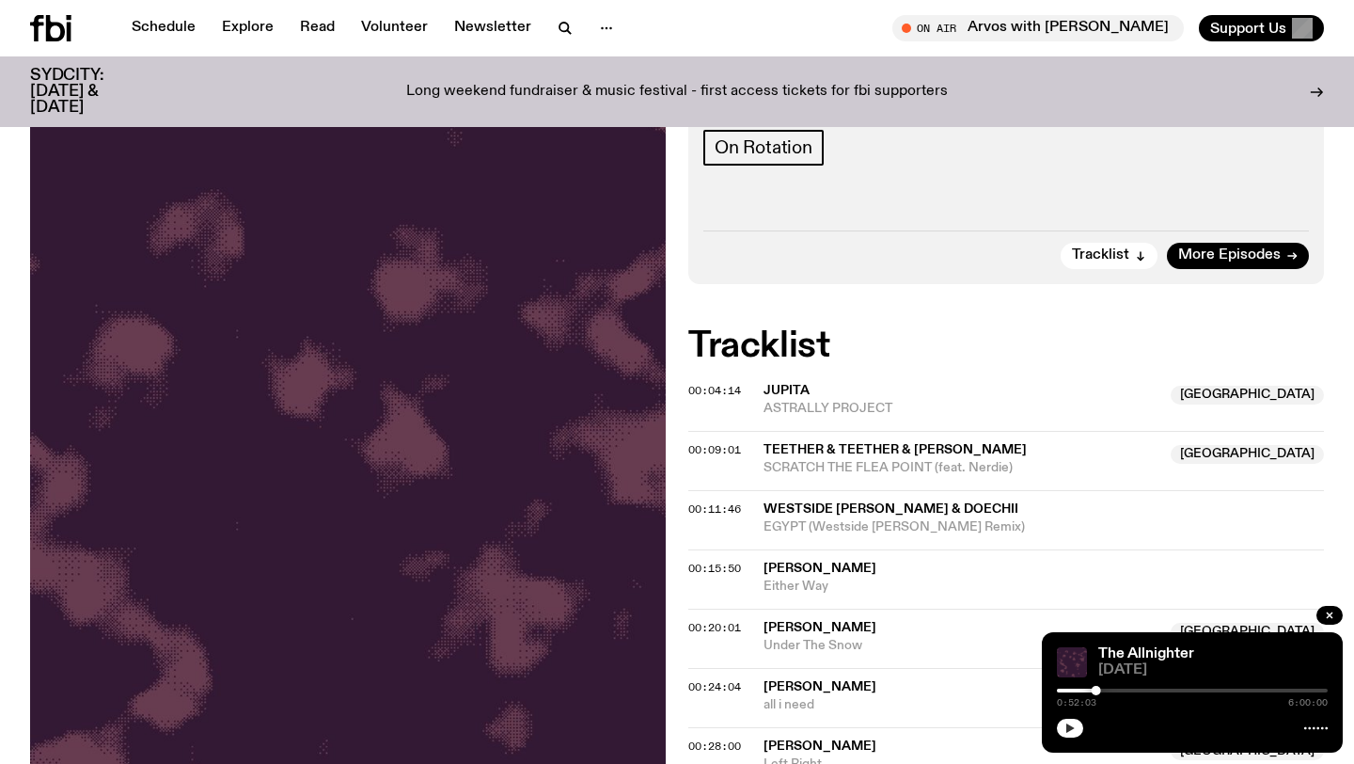
click at [1057, 718] on button "button" at bounding box center [1070, 727] width 26 height 19
